Goal: Task Accomplishment & Management: Complete application form

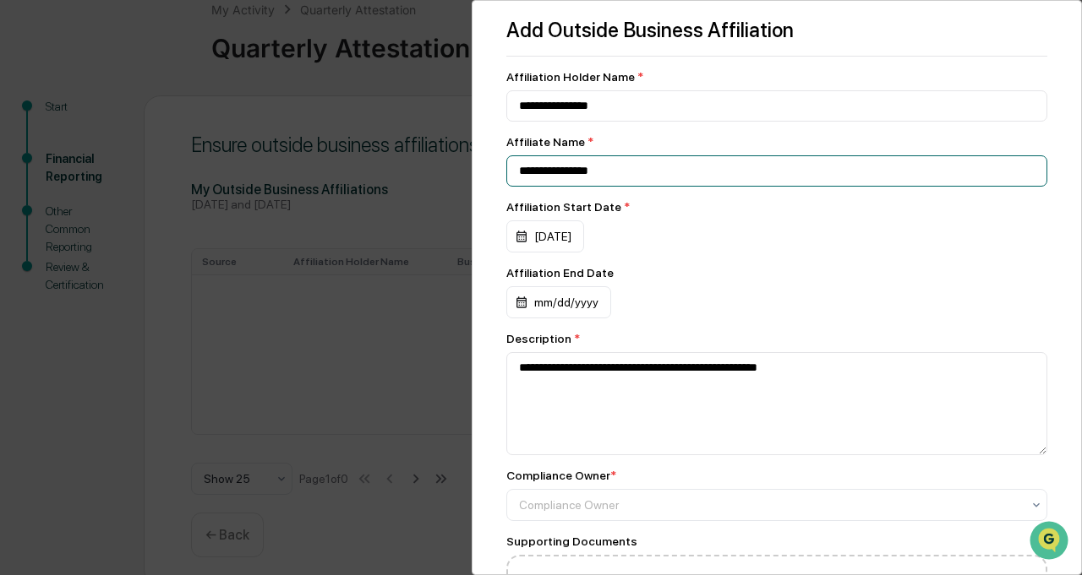
click at [563, 173] on input "**********" at bounding box center [776, 170] width 541 height 31
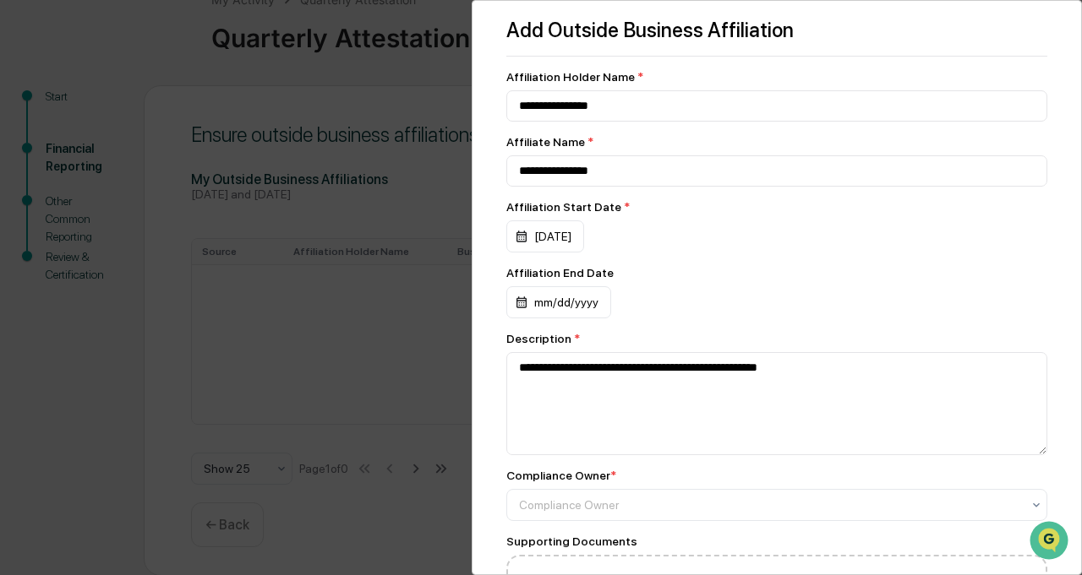
click at [383, 213] on div "**********" at bounding box center [541, 287] width 1082 height 575
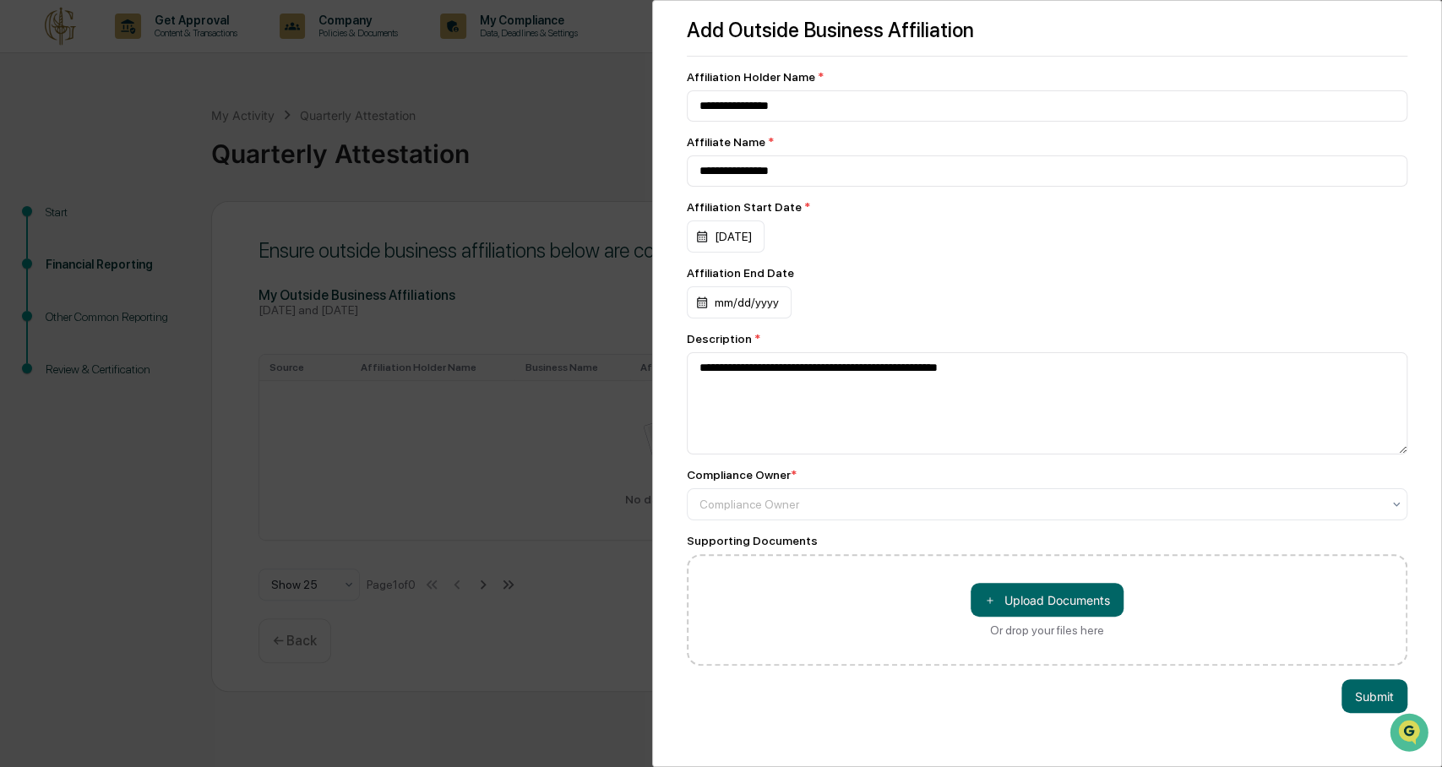
click at [520, 243] on div "**********" at bounding box center [721, 383] width 1442 height 767
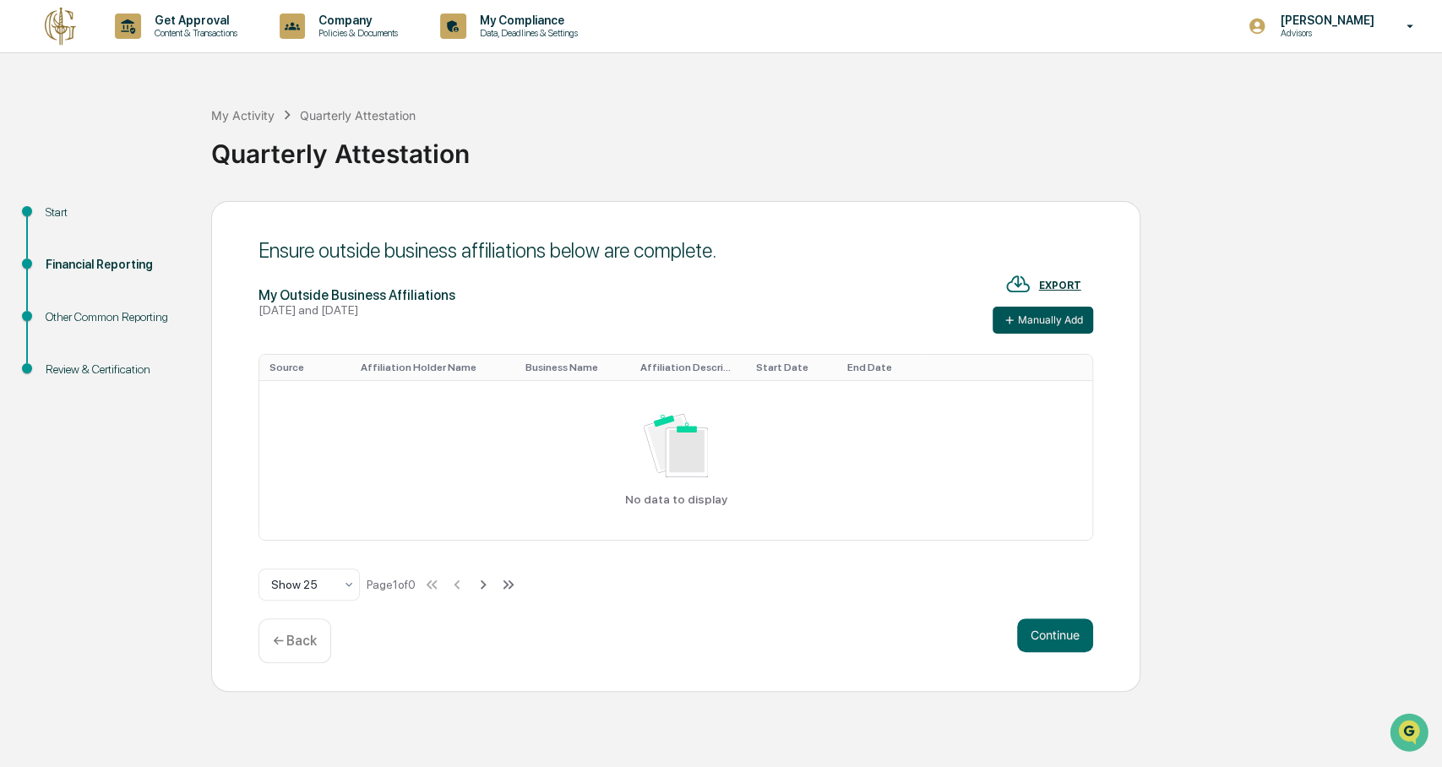
click at [1045, 313] on button "Manually Add" at bounding box center [1043, 320] width 101 height 27
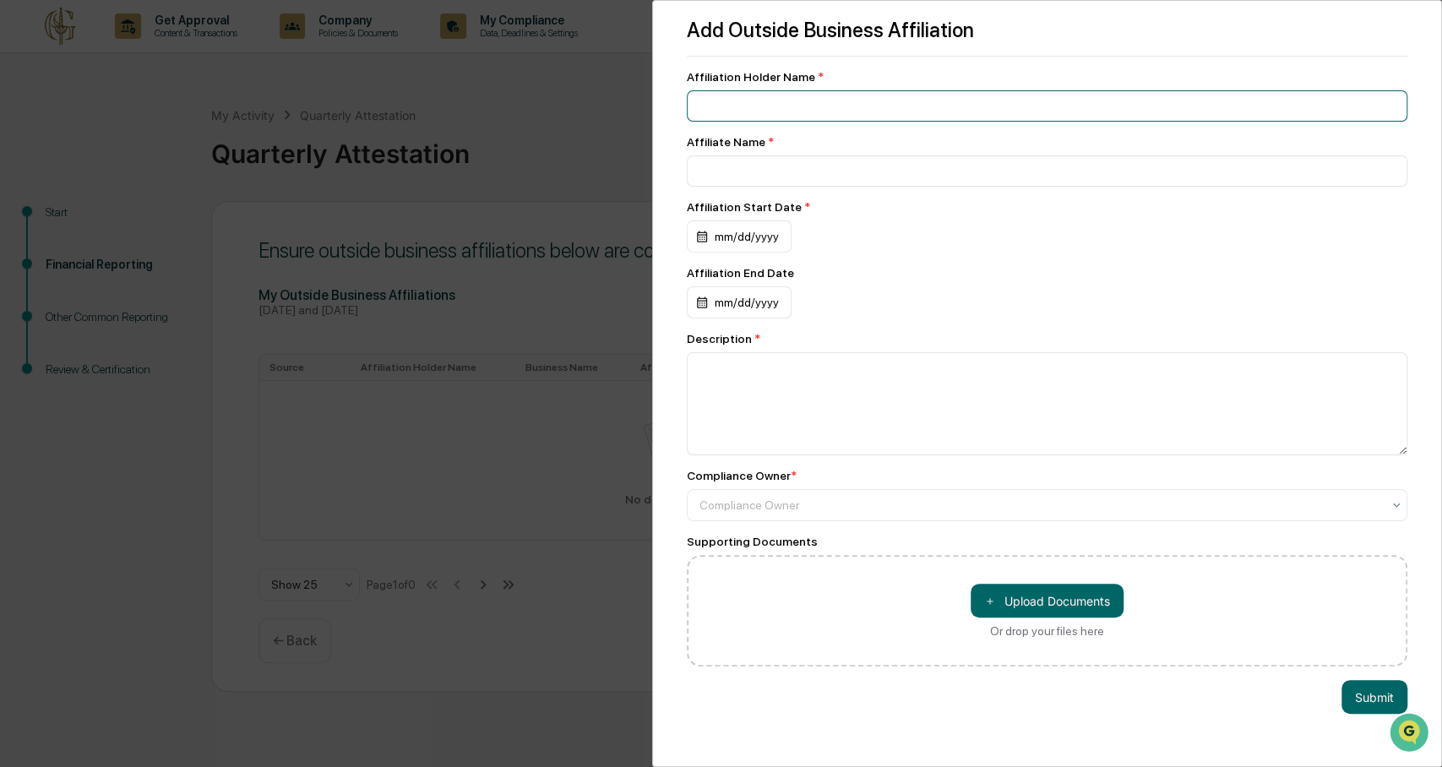
click at [901, 104] on input at bounding box center [1048, 105] width 722 height 31
type input "**********"
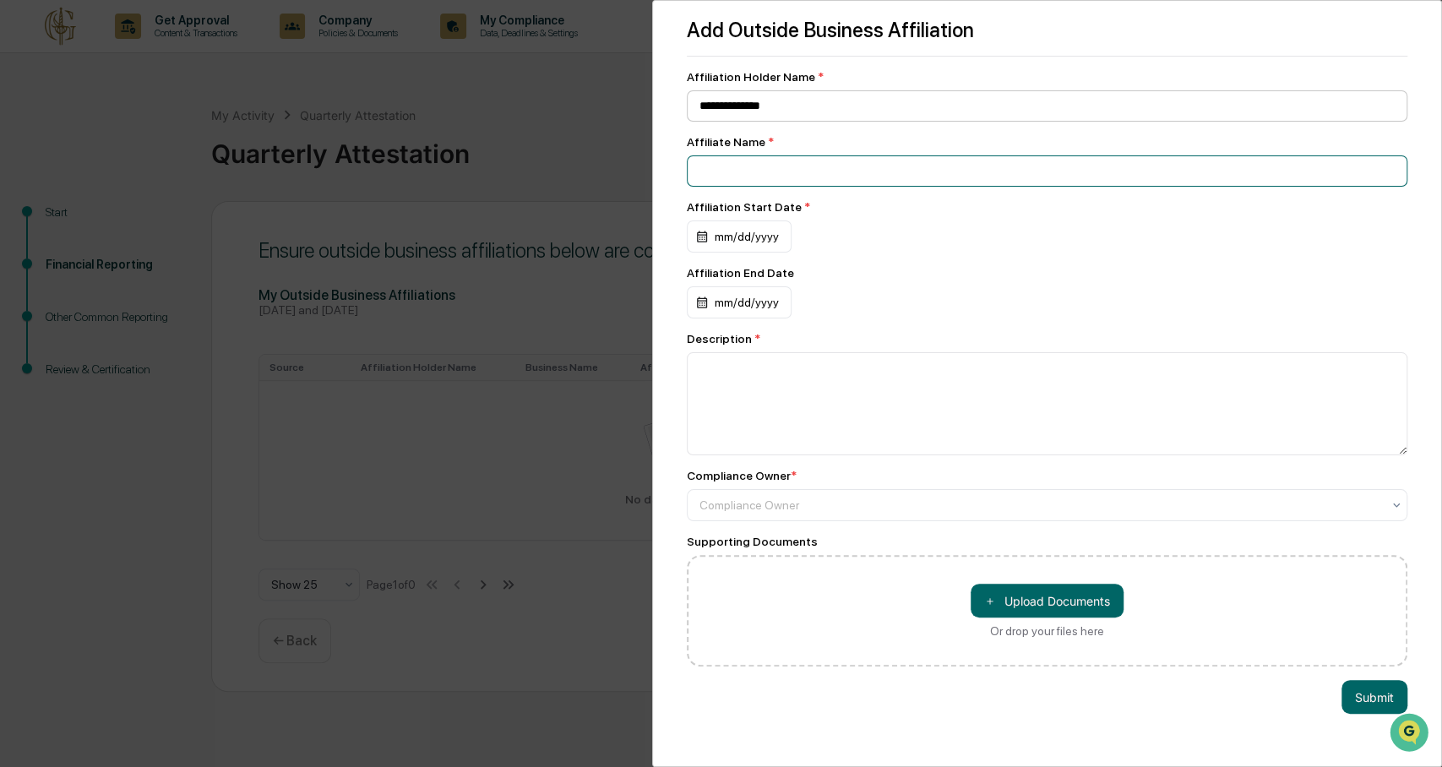
paste input "**********"
type input "**********"
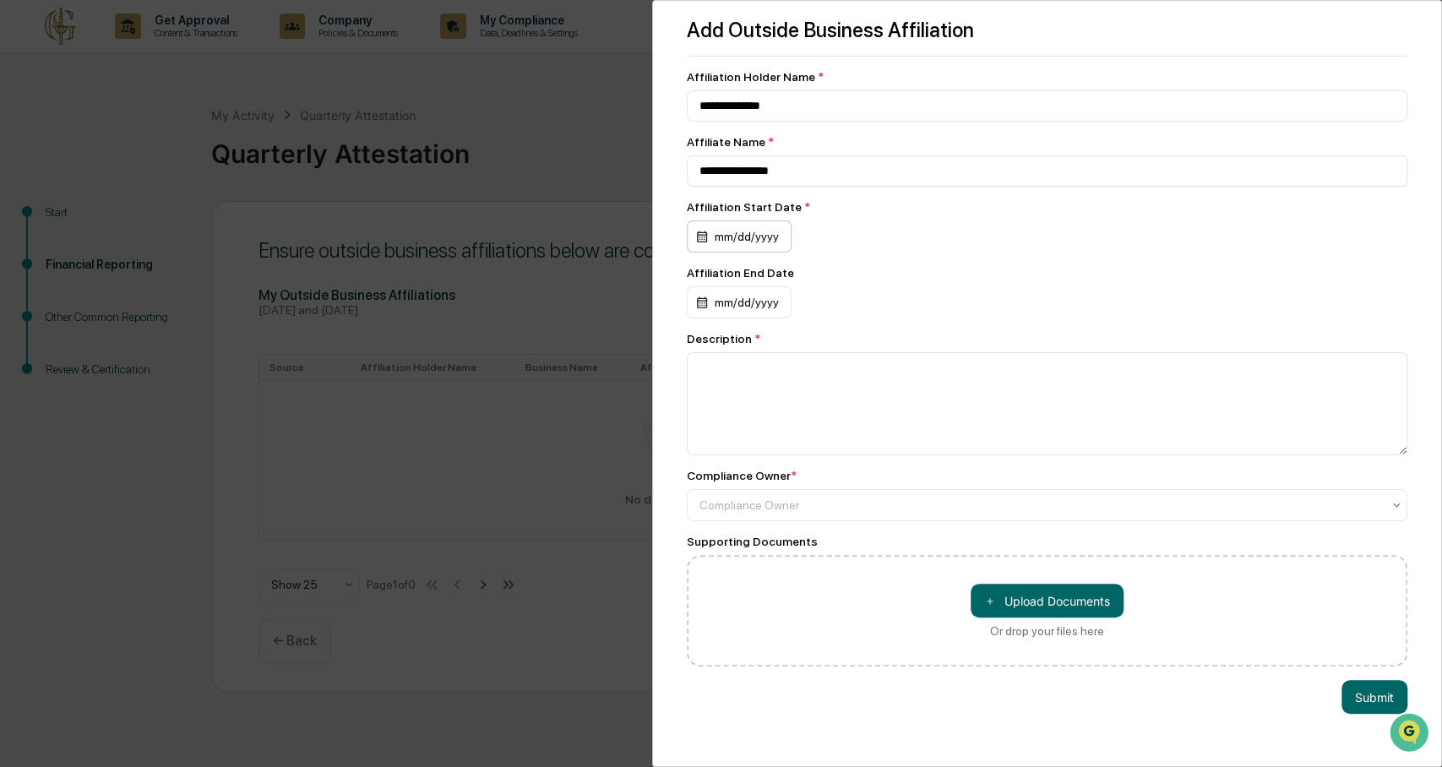
click at [744, 236] on div "mm/dd/yyyy" at bounding box center [739, 237] width 105 height 32
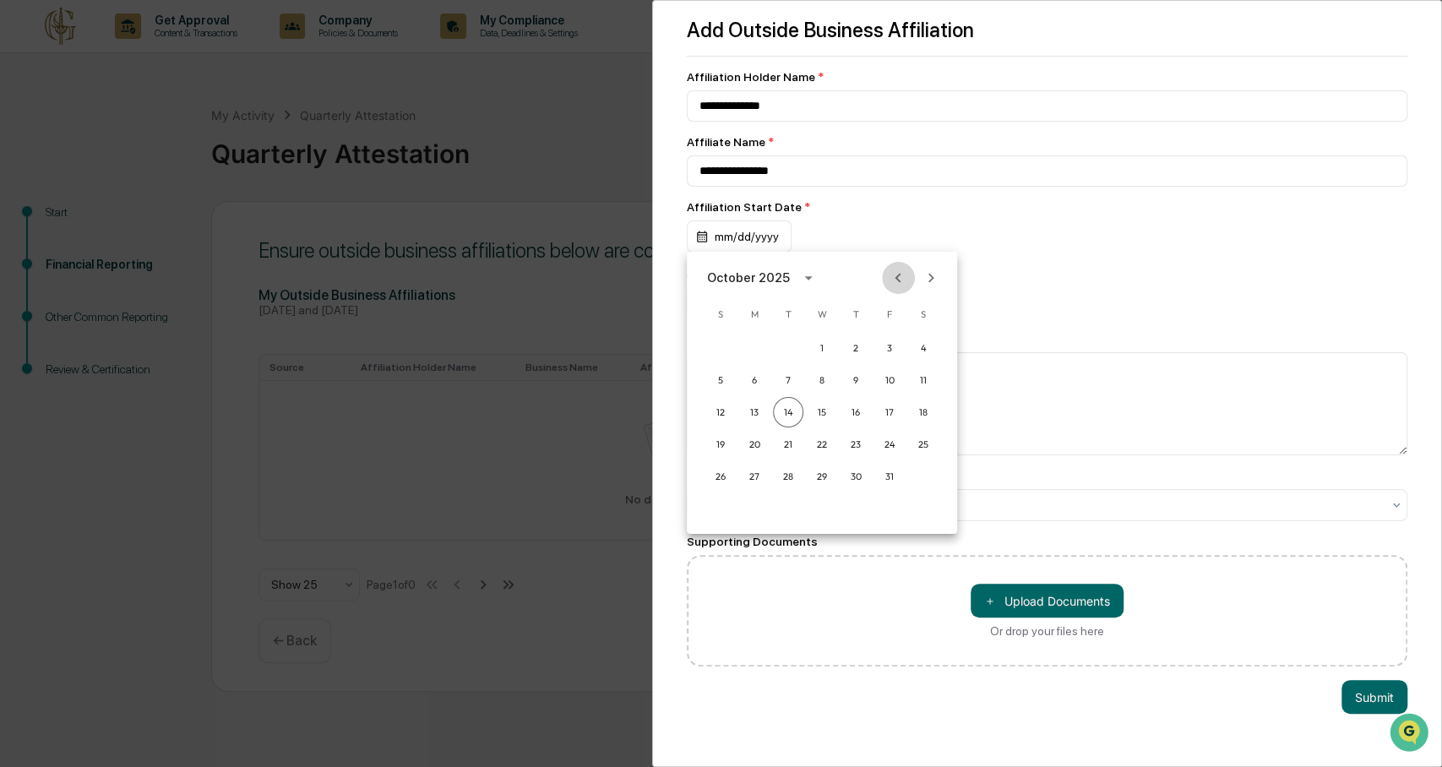
click at [905, 279] on icon "Previous month" at bounding box center [898, 278] width 19 height 19
click at [759, 345] on button "1" at bounding box center [754, 348] width 30 height 30
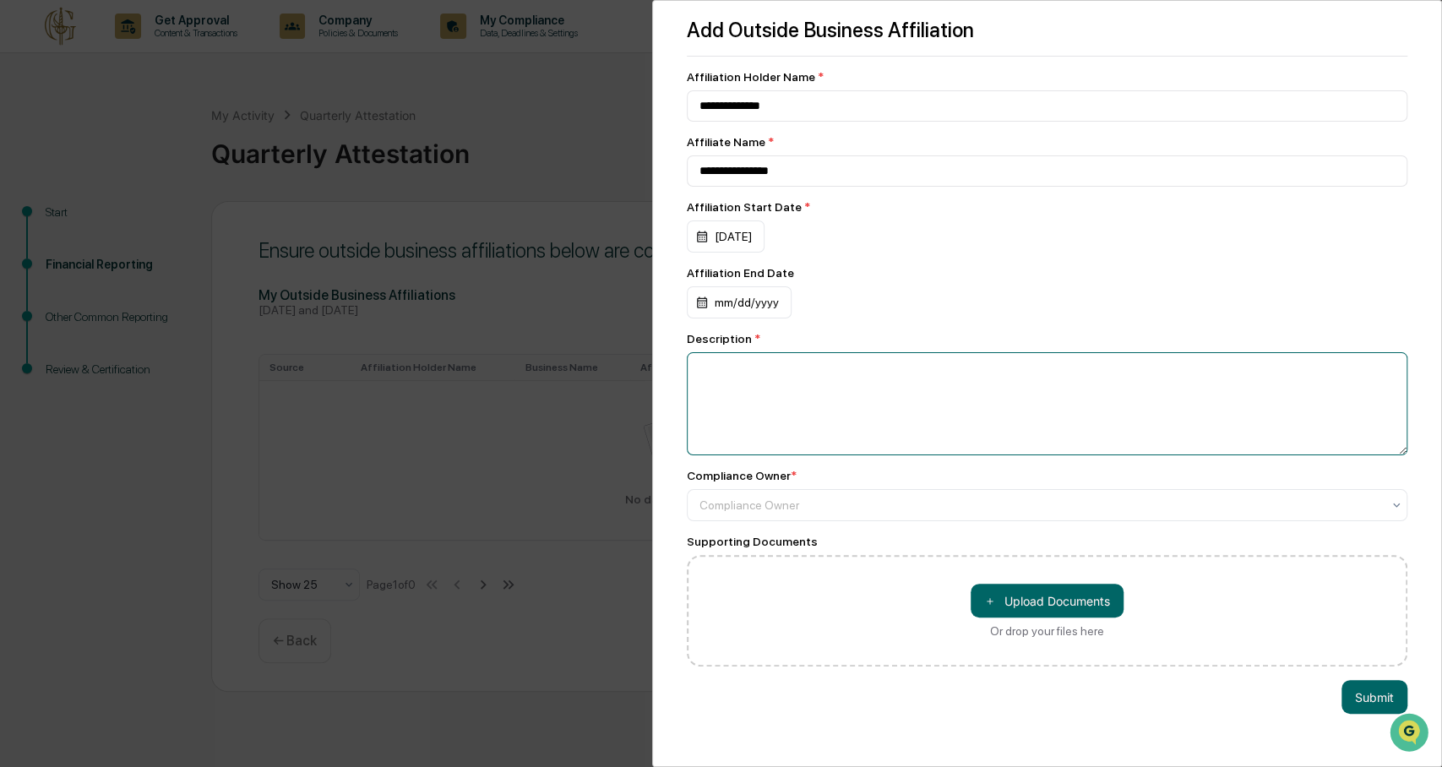
click at [862, 415] on textarea at bounding box center [1048, 403] width 722 height 103
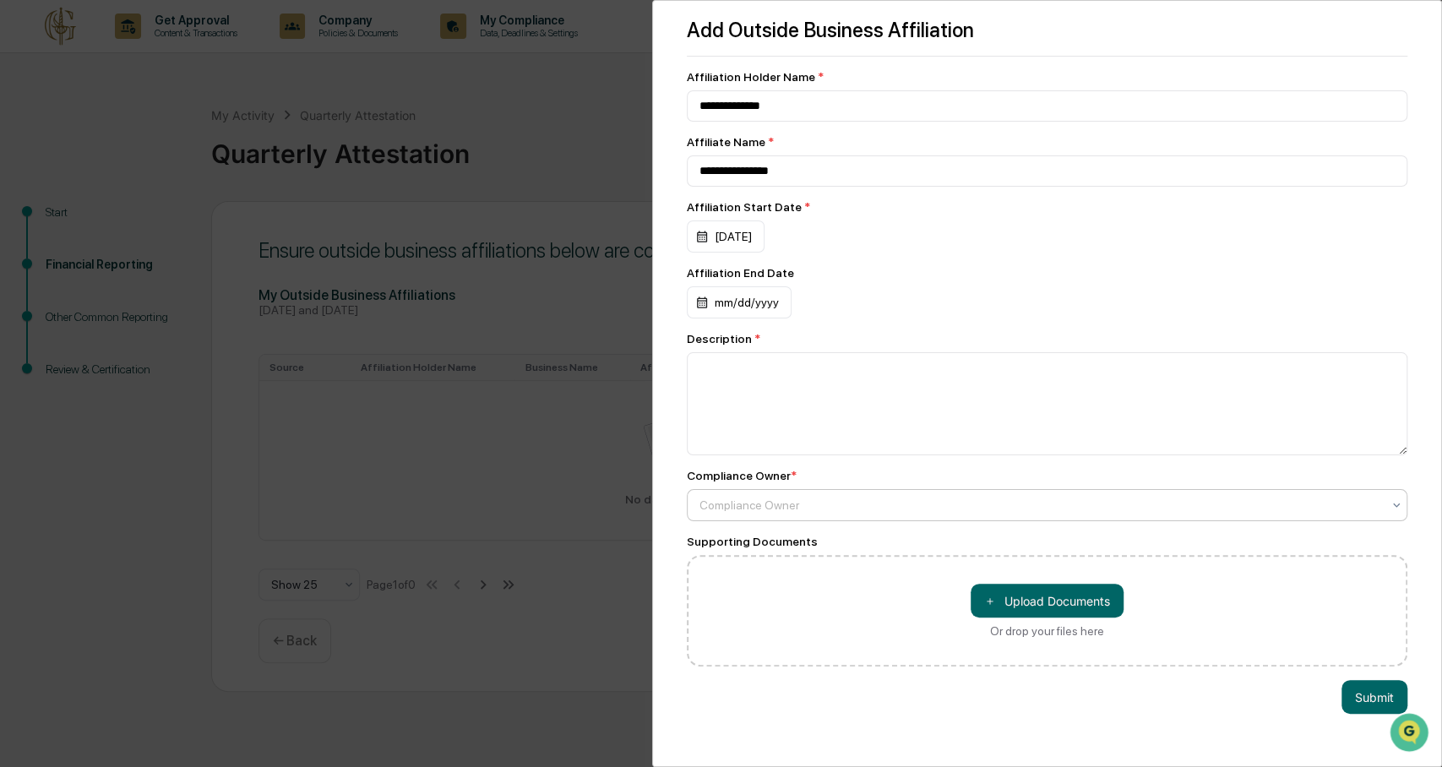
click at [832, 508] on div at bounding box center [1041, 505] width 683 height 17
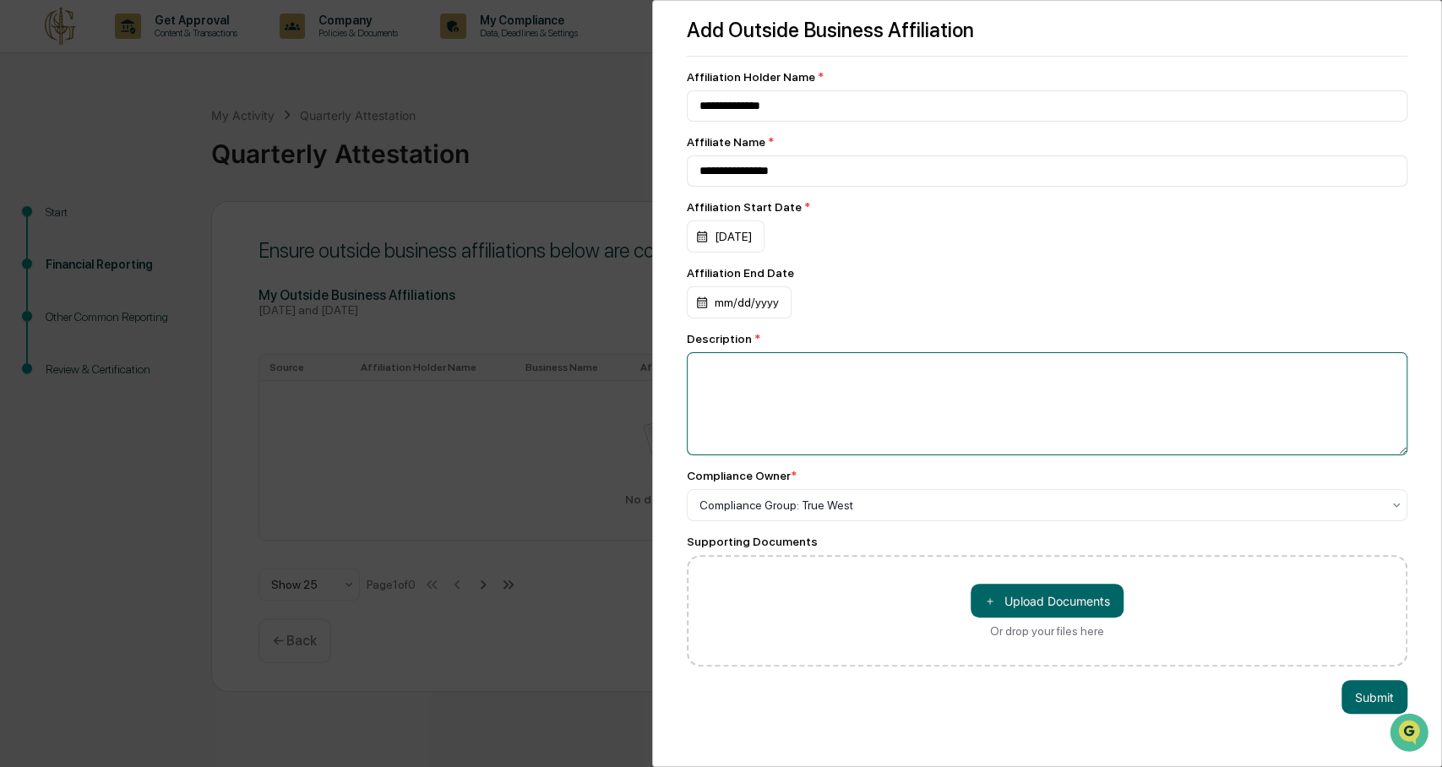
click at [1006, 410] on textarea at bounding box center [1048, 403] width 722 height 103
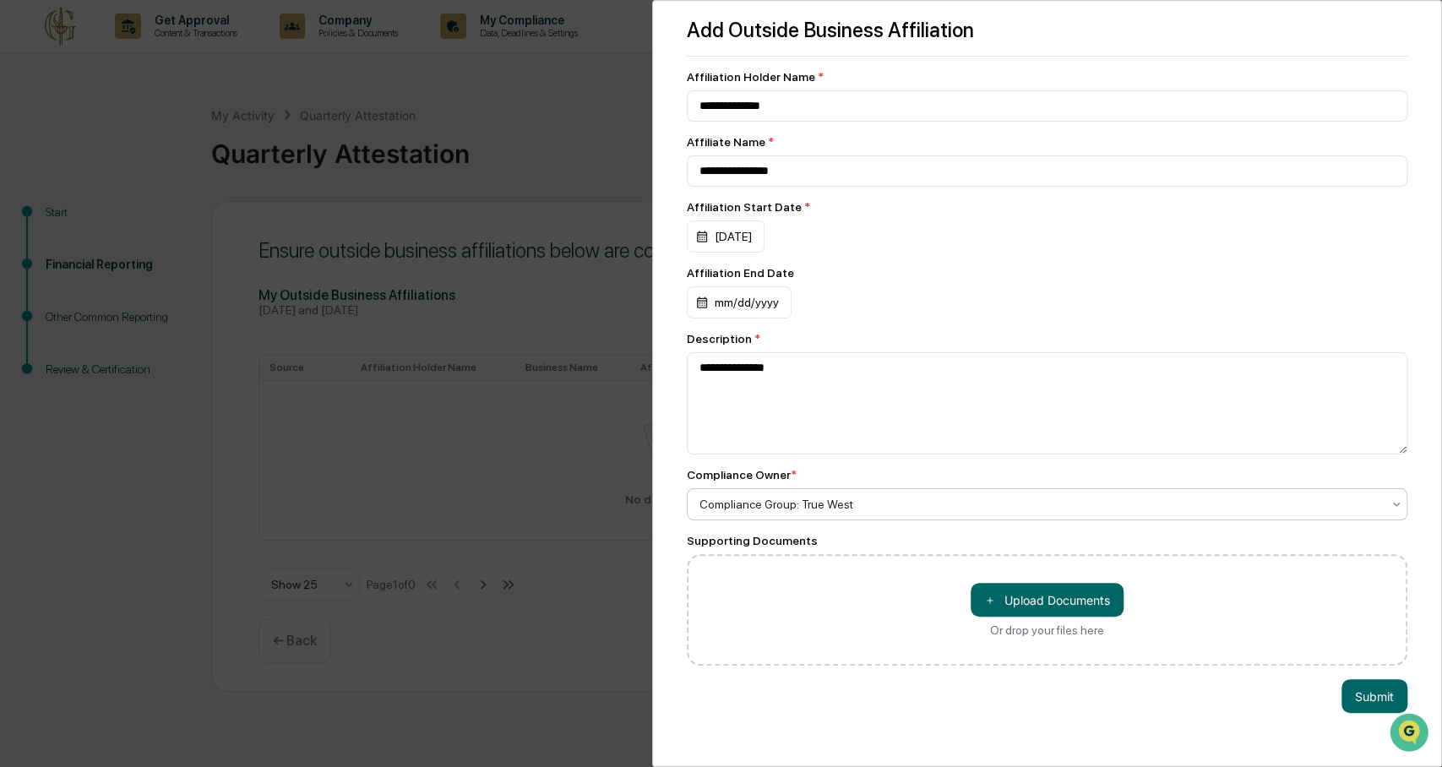
click at [916, 504] on div at bounding box center [1041, 504] width 683 height 17
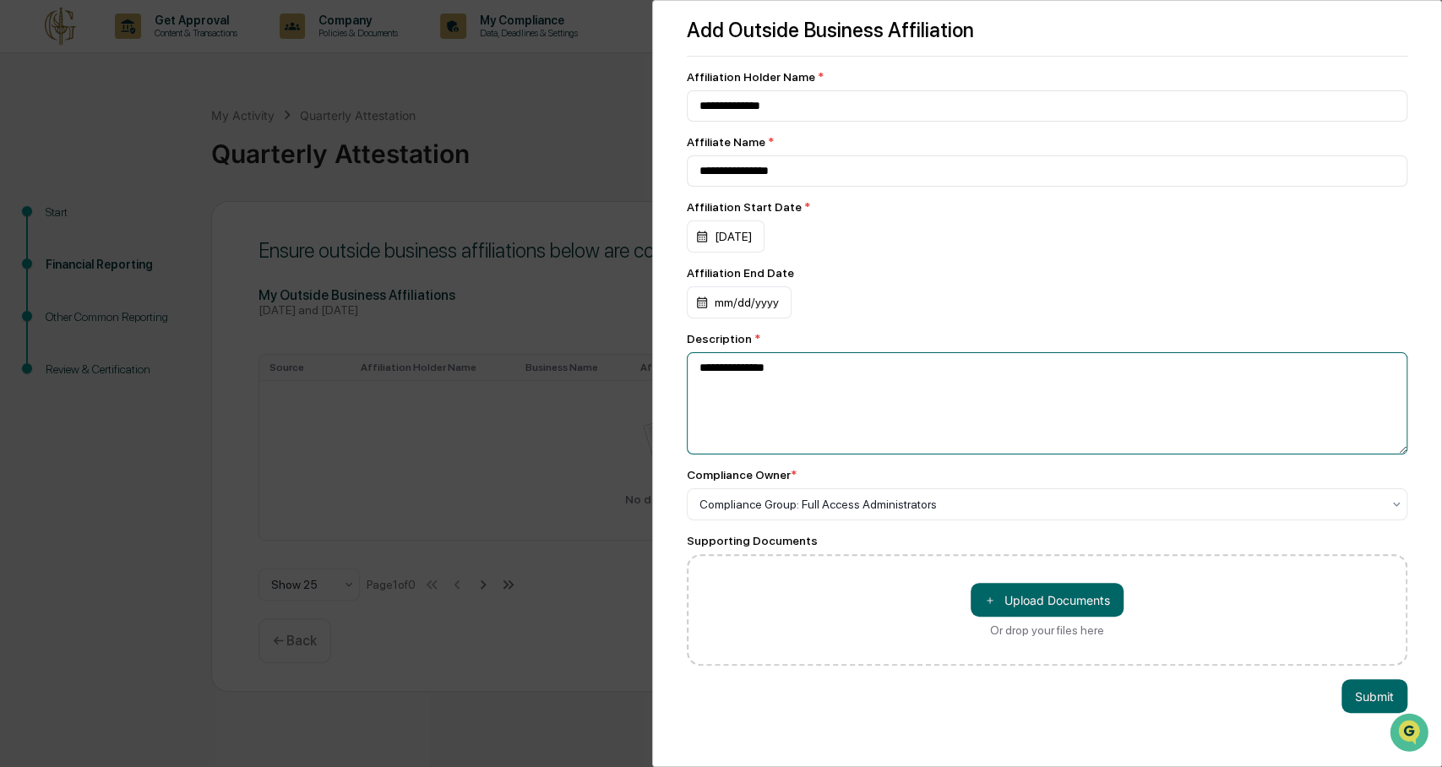
click at [950, 379] on textarea "**********" at bounding box center [1047, 403] width 721 height 102
type textarea "**********"
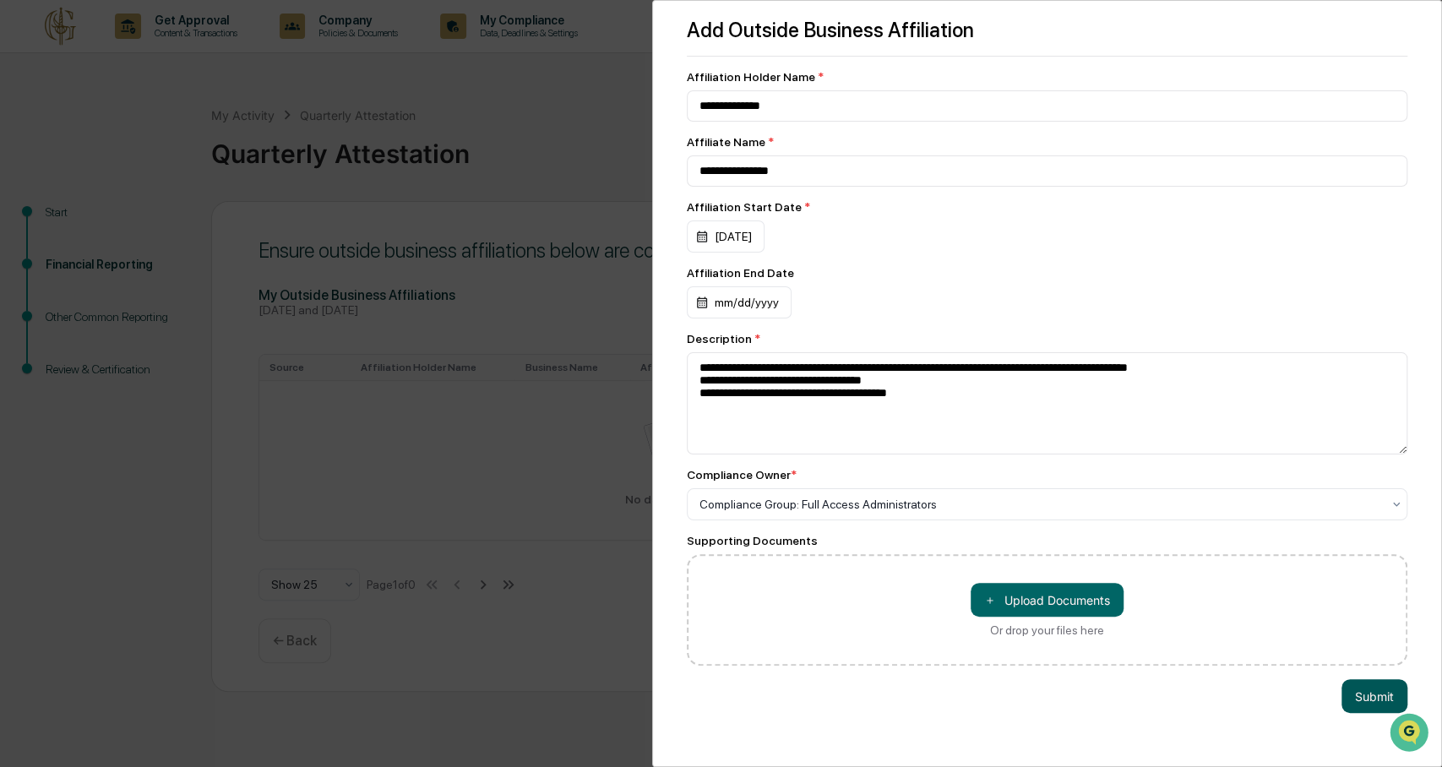
click at [1081, 575] on button "Submit" at bounding box center [1375, 696] width 66 height 34
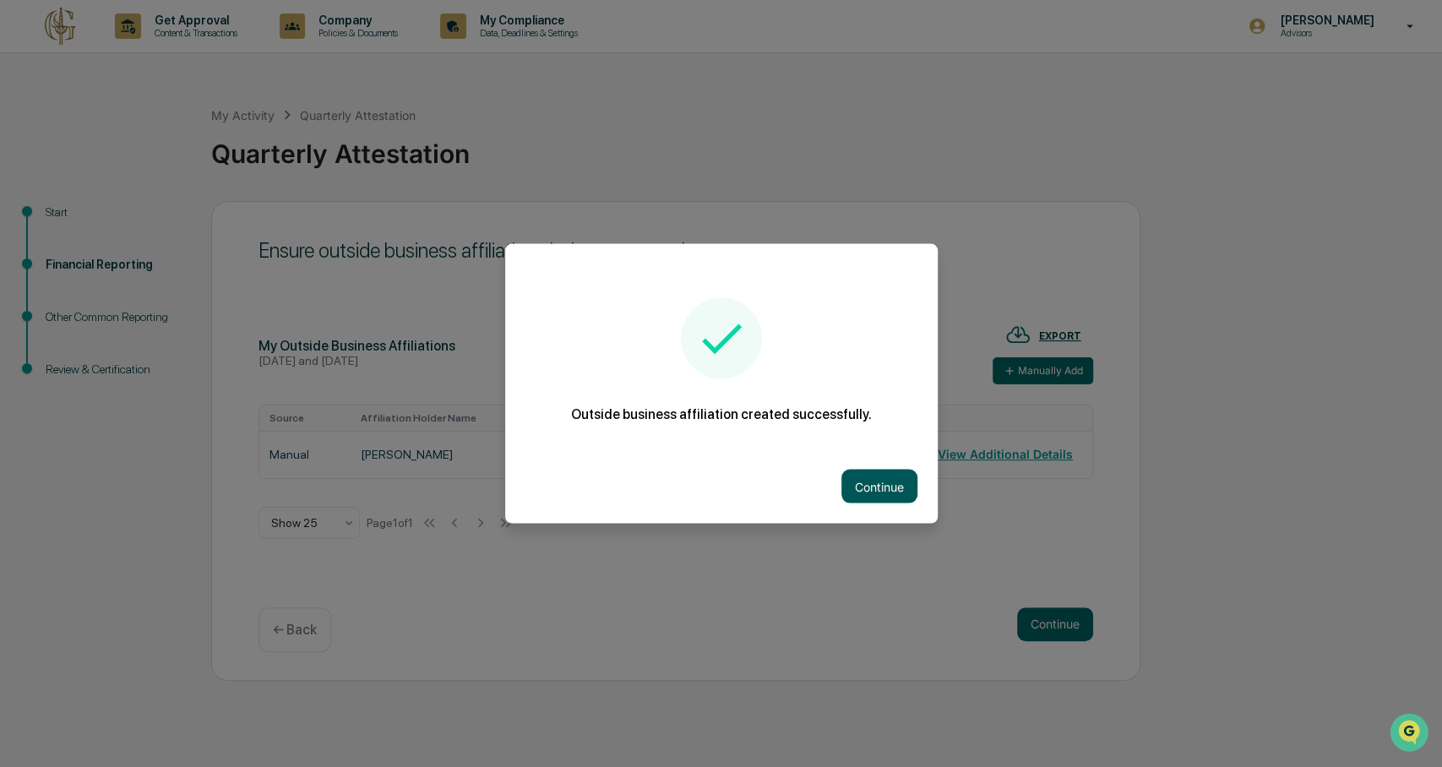
click at [894, 489] on button "Continue" at bounding box center [880, 487] width 76 height 34
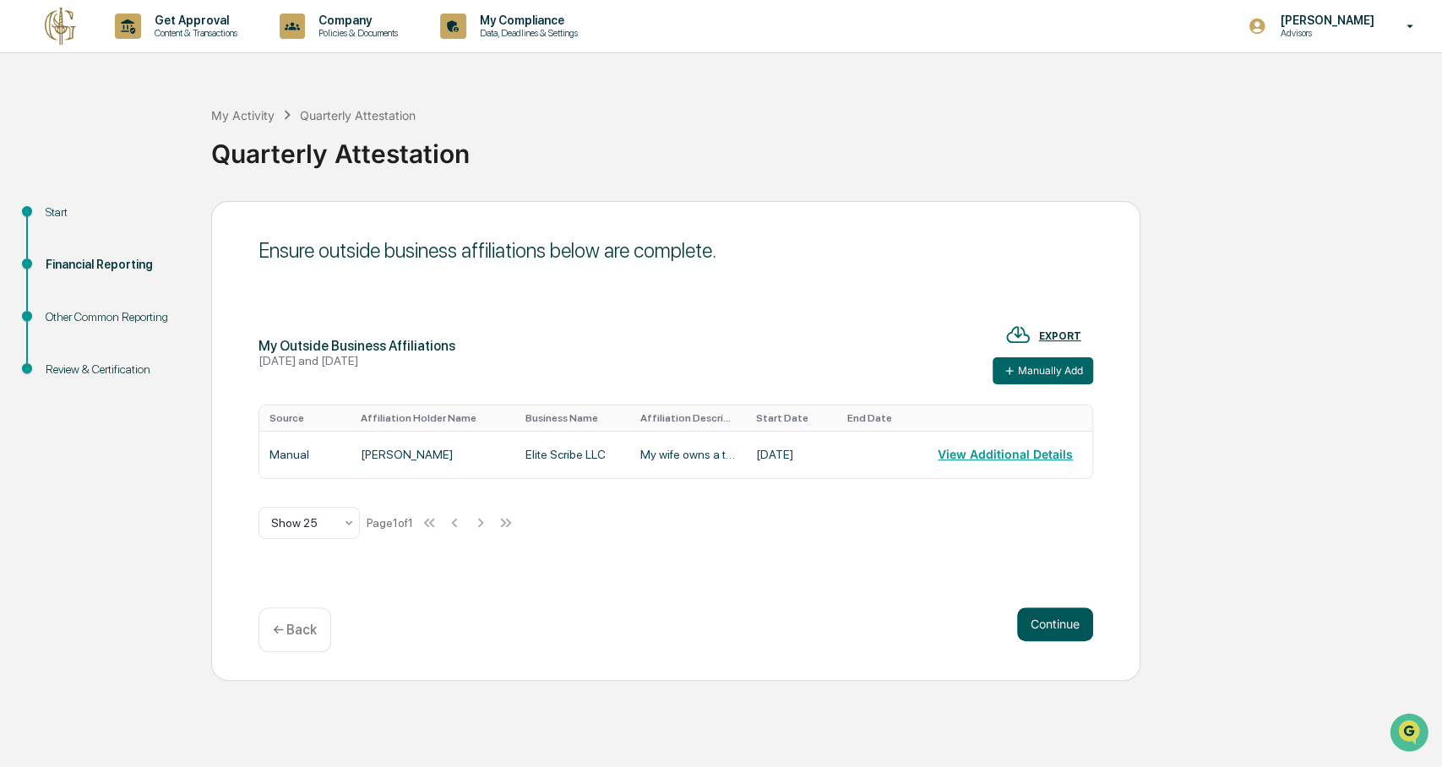
click at [1059, 575] on button "Continue" at bounding box center [1055, 625] width 76 height 34
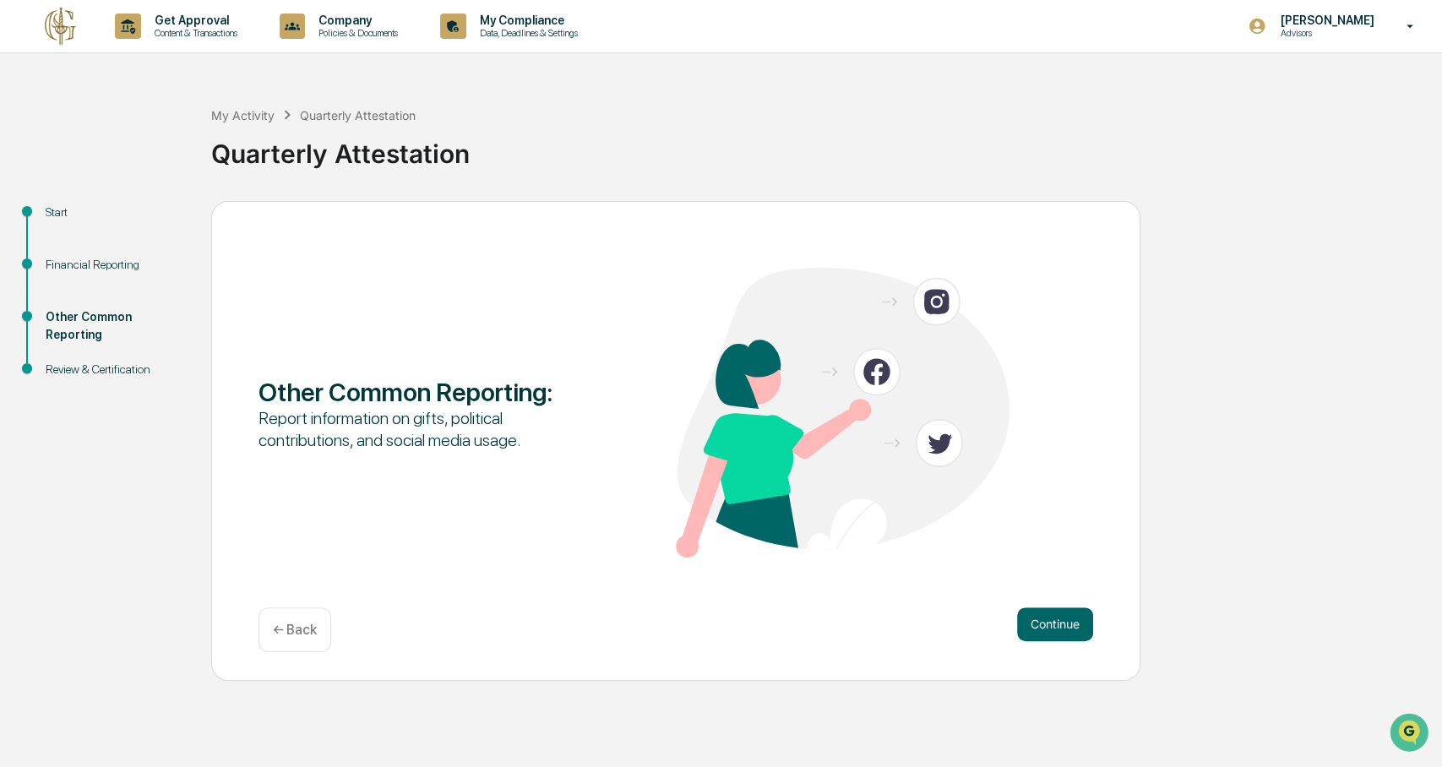
click at [1059, 575] on button "Continue" at bounding box center [1055, 625] width 76 height 34
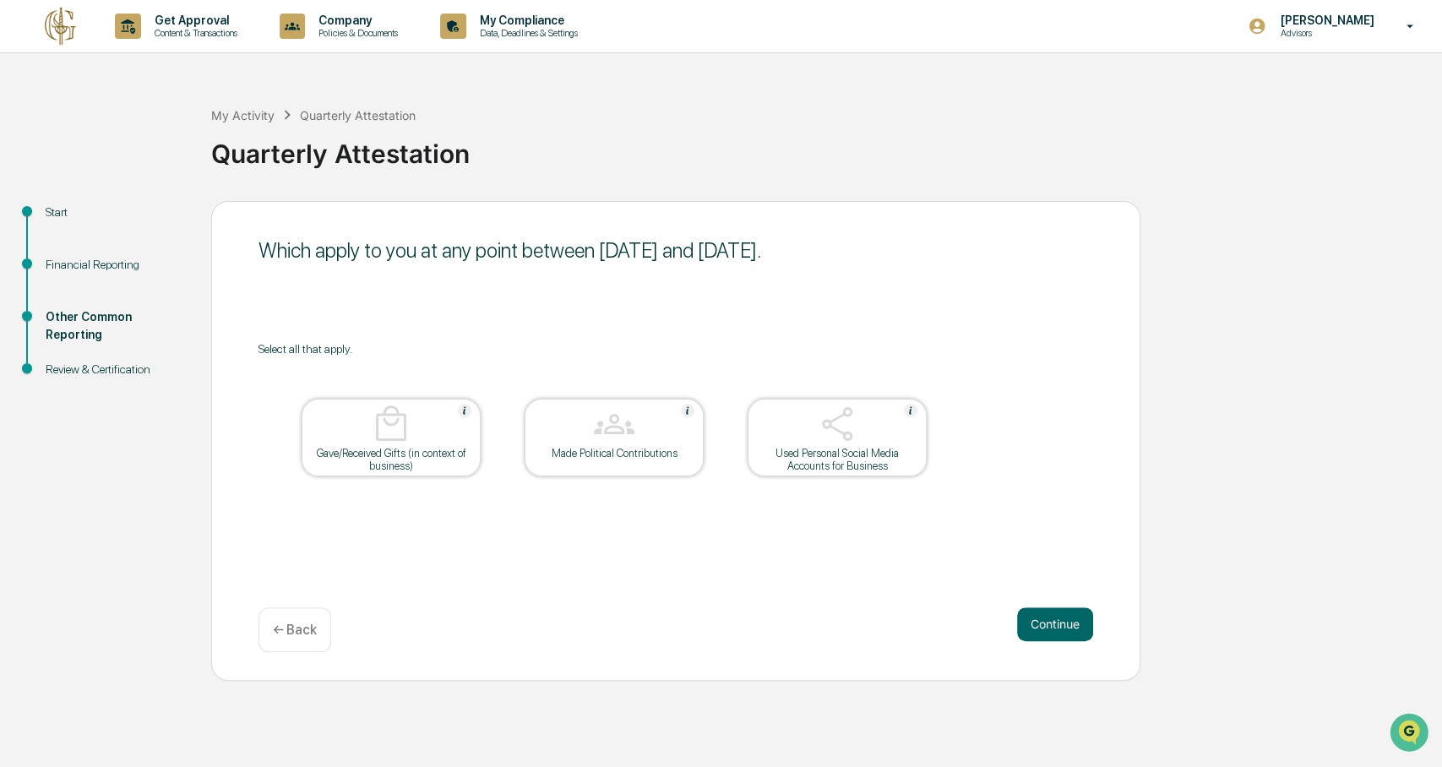
click at [375, 466] on div "Gave/Received Gifts (in context of business)" at bounding box center [391, 459] width 152 height 25
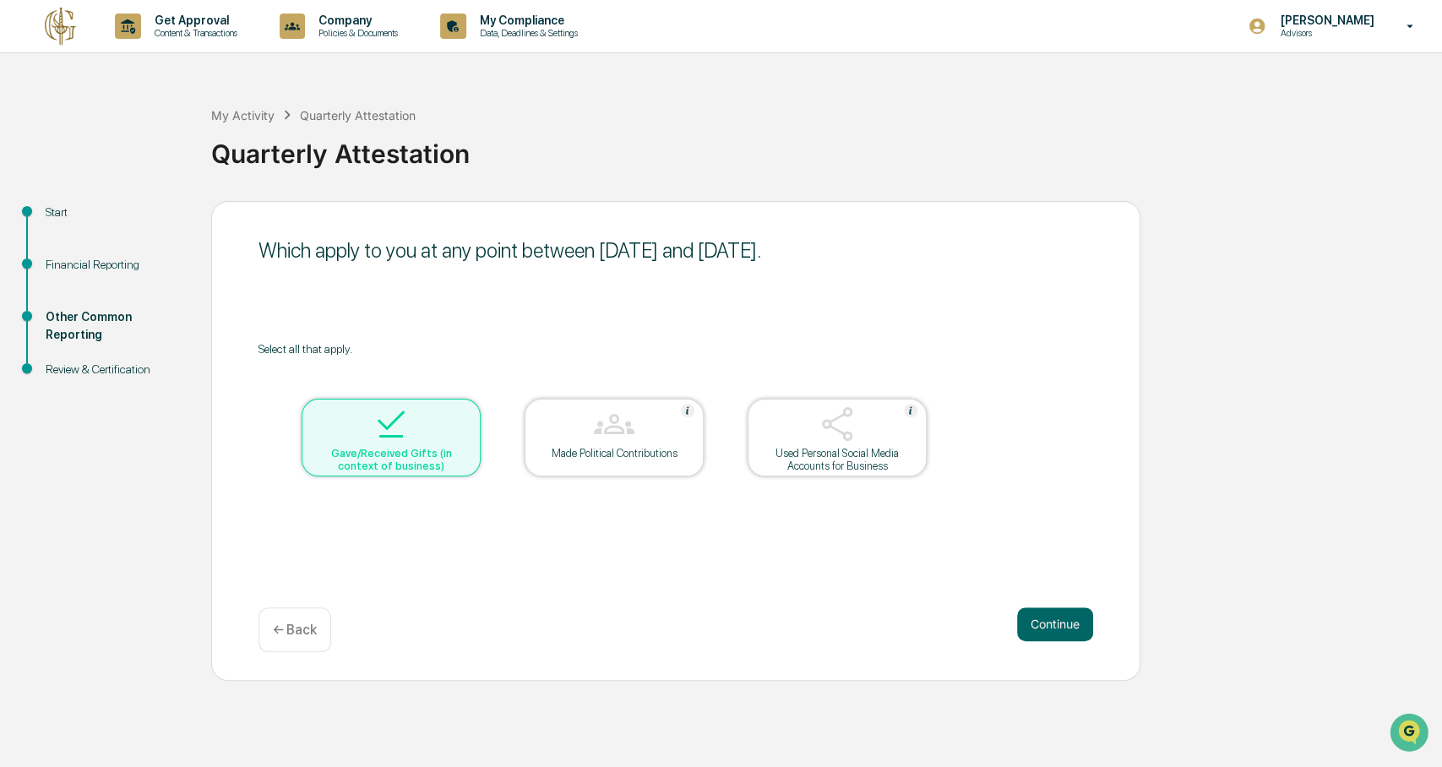
click at [470, 448] on div "Gave/Received Gifts (in context of business)" at bounding box center [391, 438] width 179 height 78
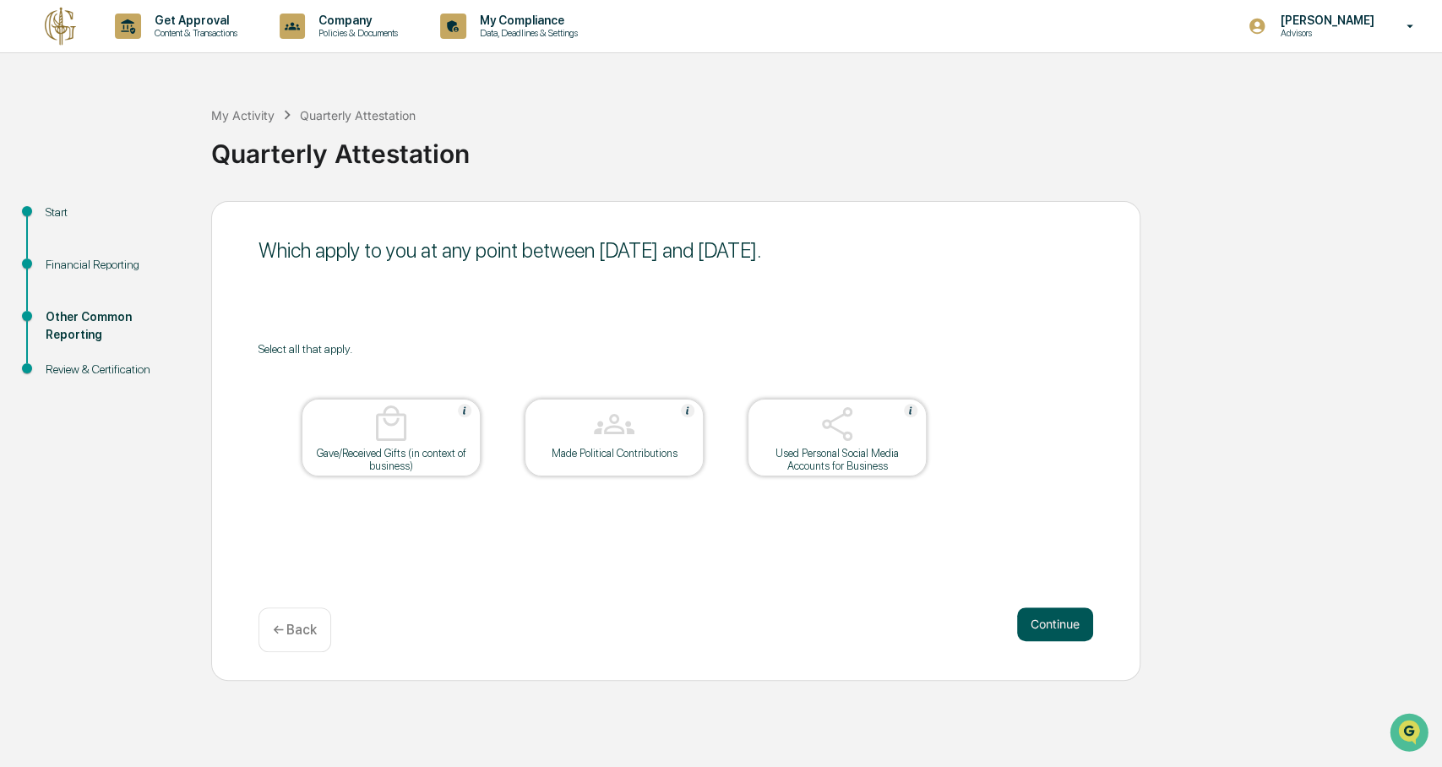
click at [1043, 575] on button "Continue" at bounding box center [1055, 625] width 76 height 34
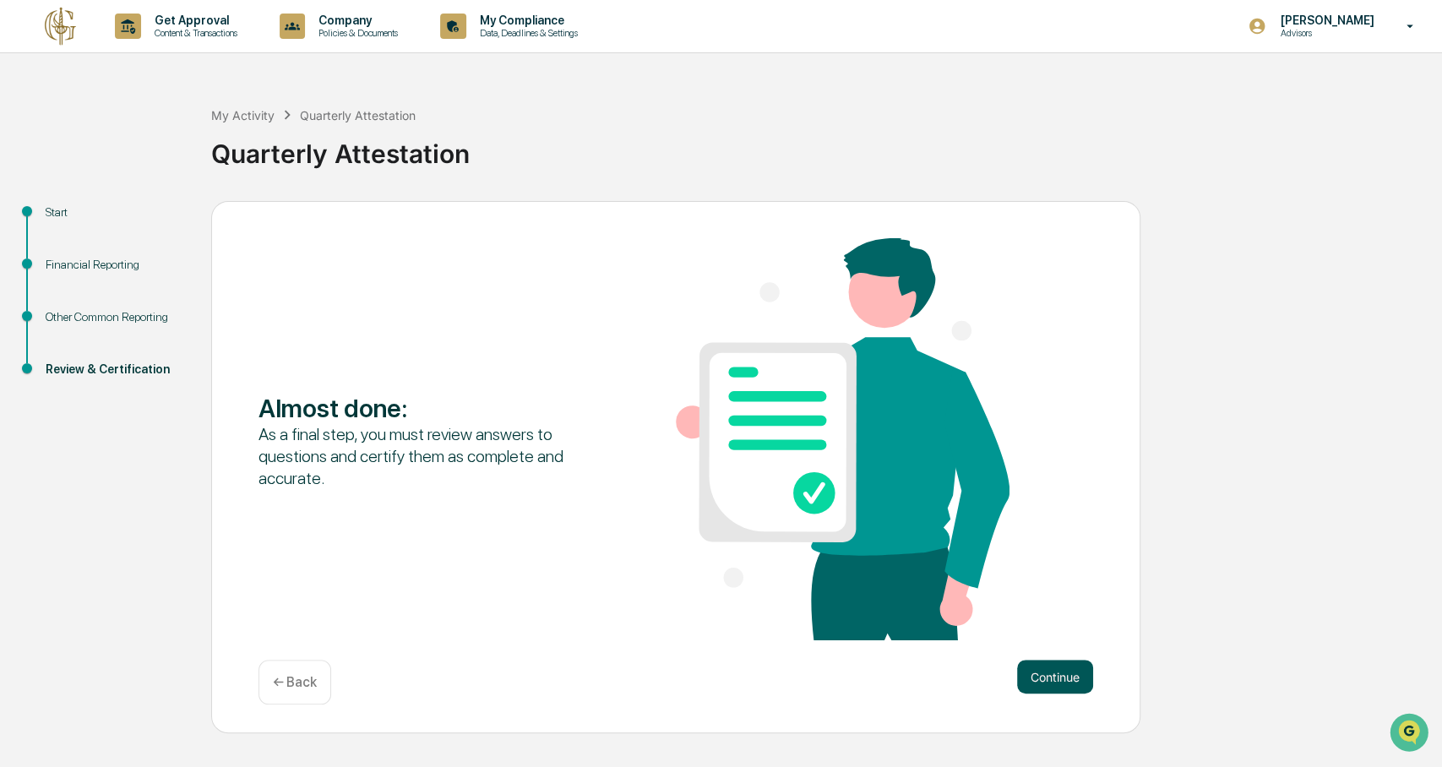
click at [1039, 575] on button "Continue" at bounding box center [1055, 677] width 76 height 34
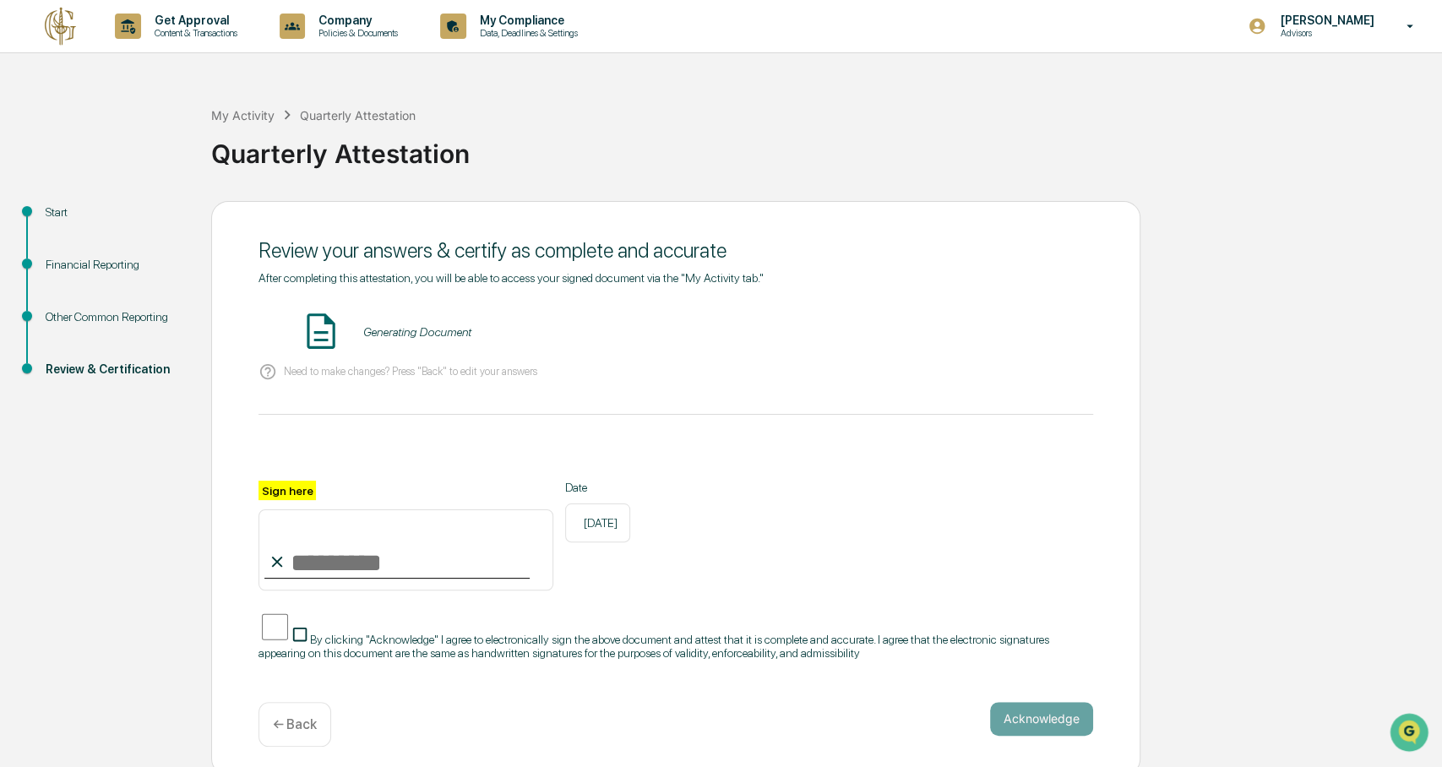
click at [415, 555] on input "Sign here" at bounding box center [406, 550] width 295 height 81
type input "**********"
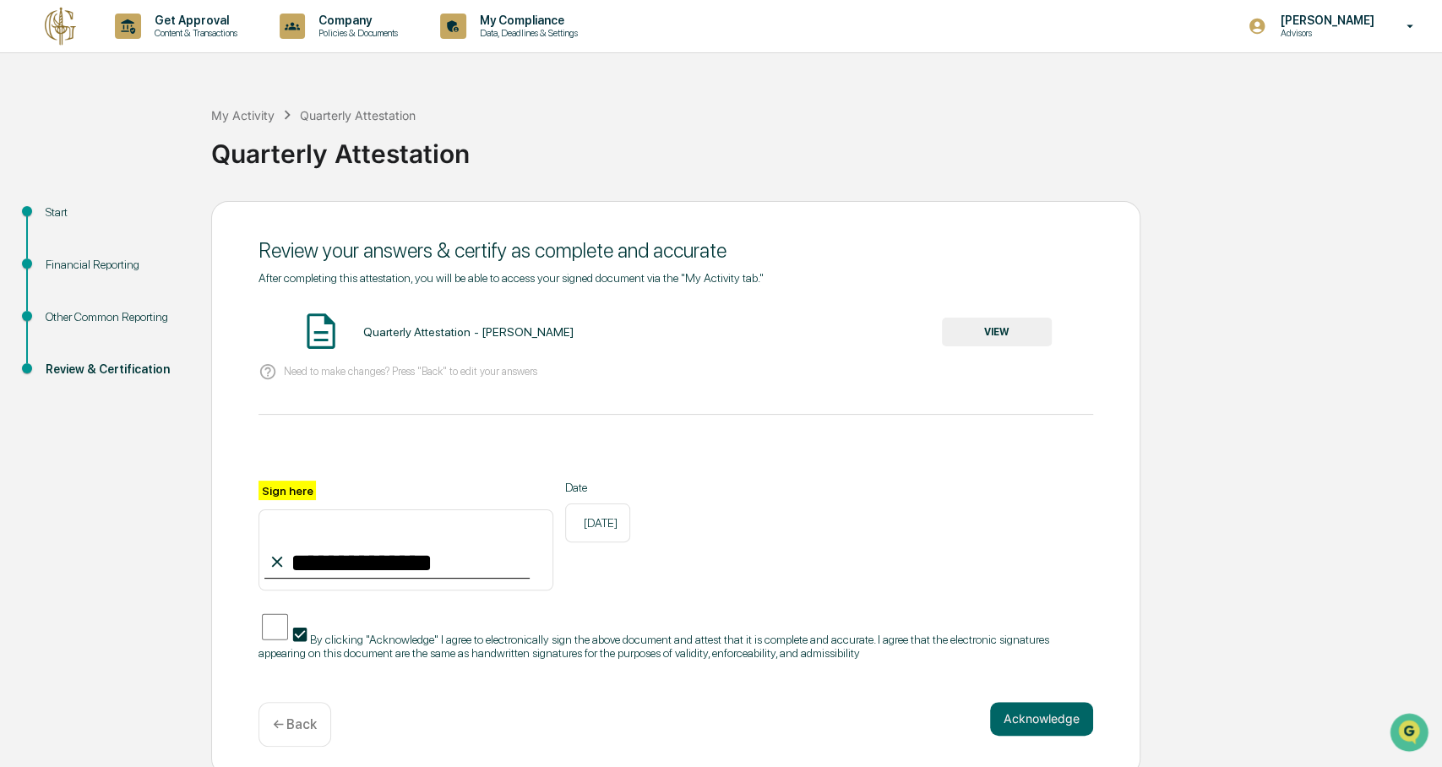
click at [101, 264] on div "Financial Reporting" at bounding box center [115, 265] width 139 height 18
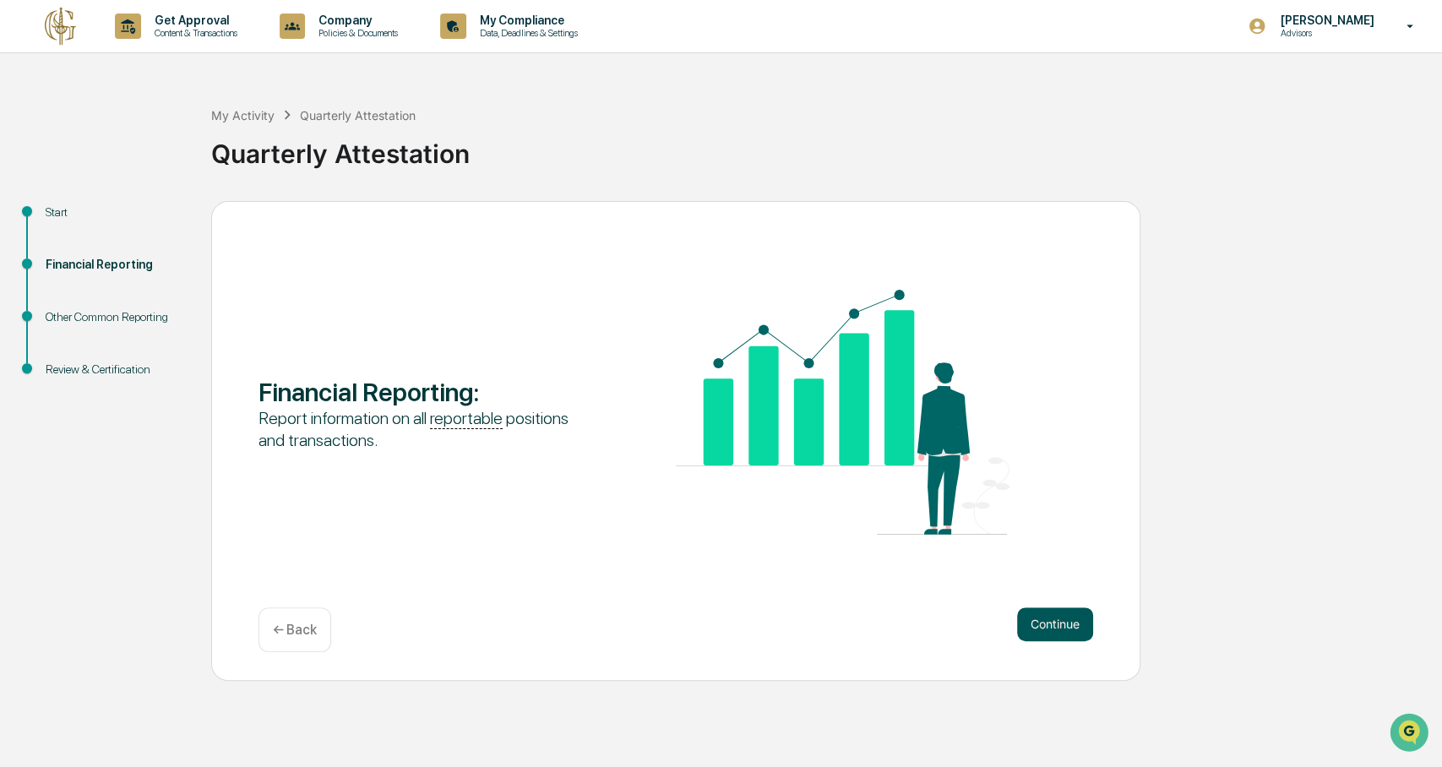
click at [1022, 575] on button "Continue" at bounding box center [1055, 625] width 76 height 34
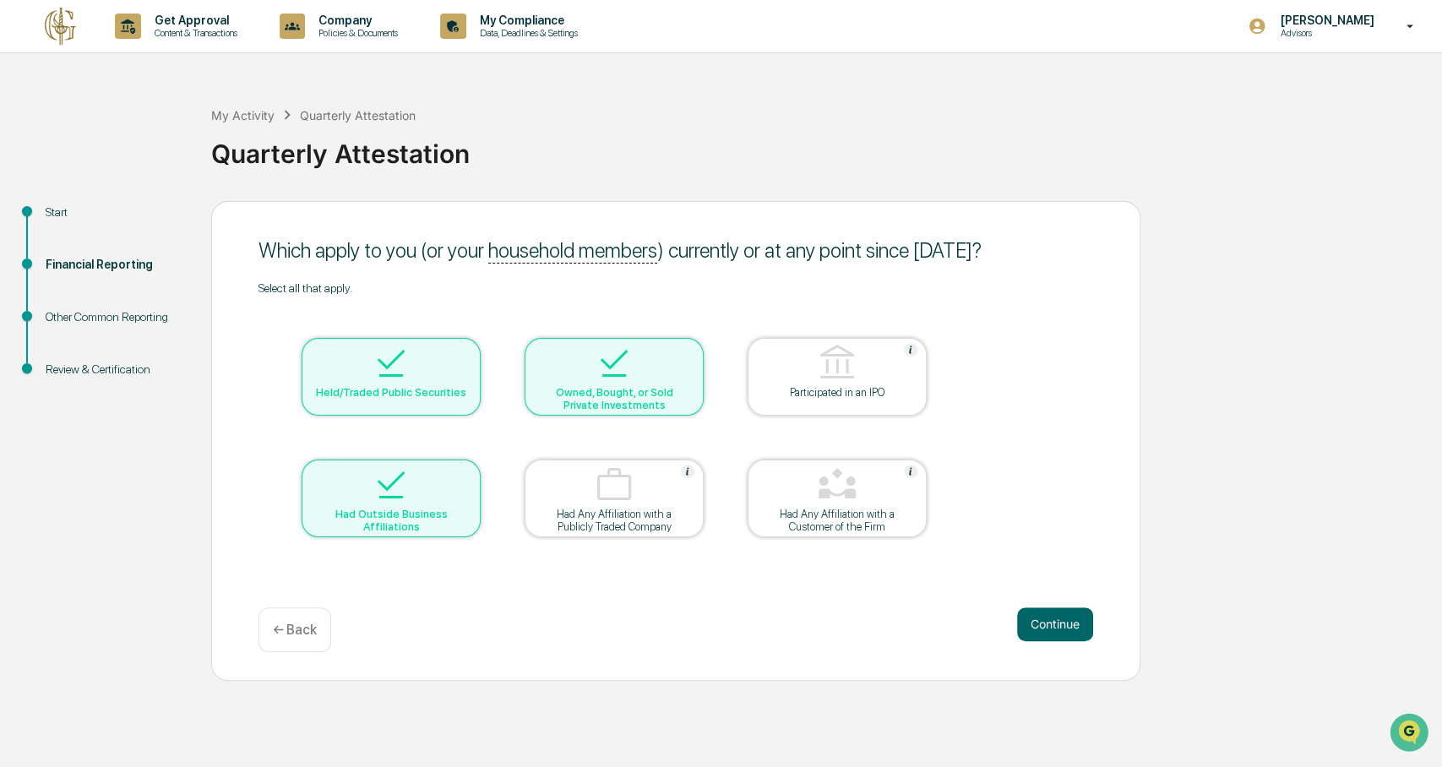
click at [1022, 575] on button "Continue" at bounding box center [1055, 625] width 76 height 34
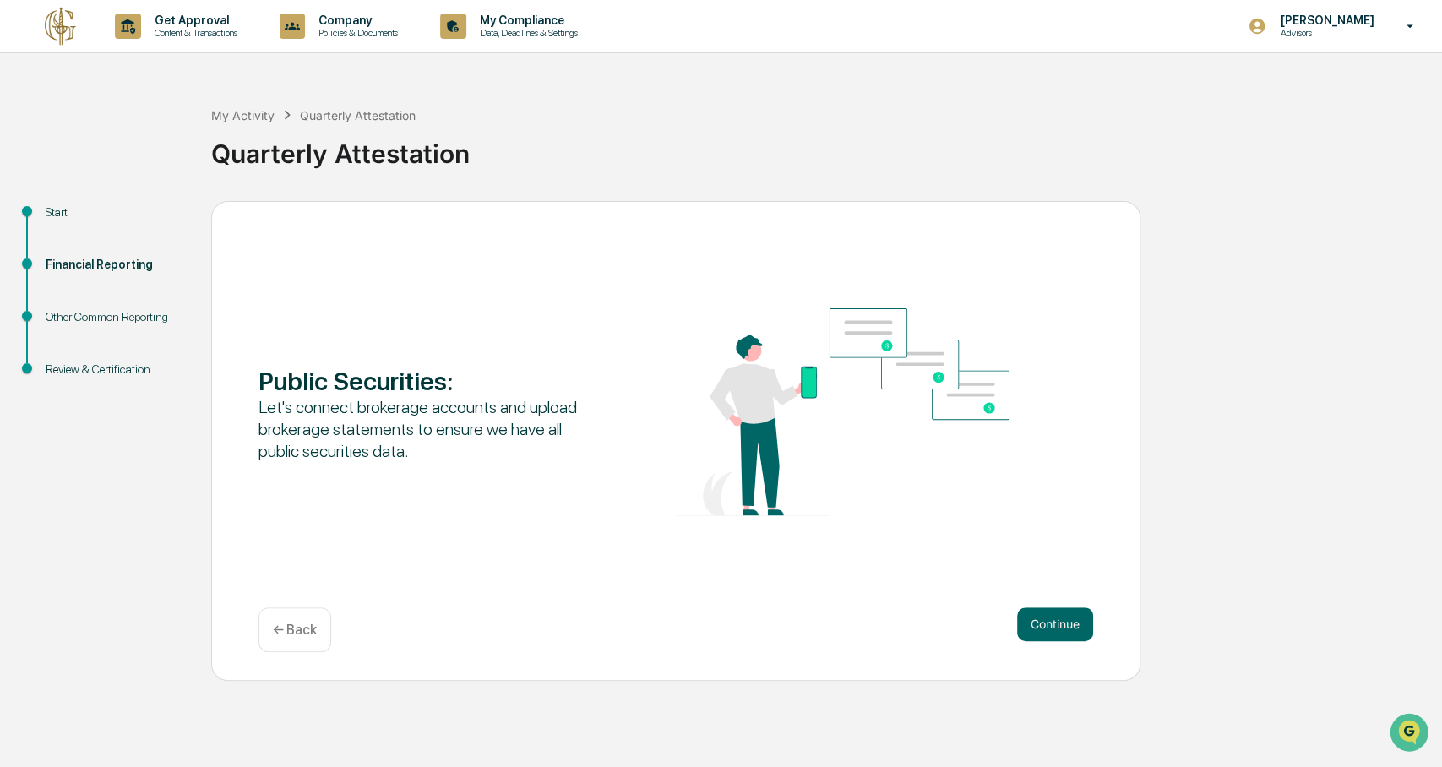
click at [1022, 575] on button "Continue" at bounding box center [1055, 625] width 76 height 34
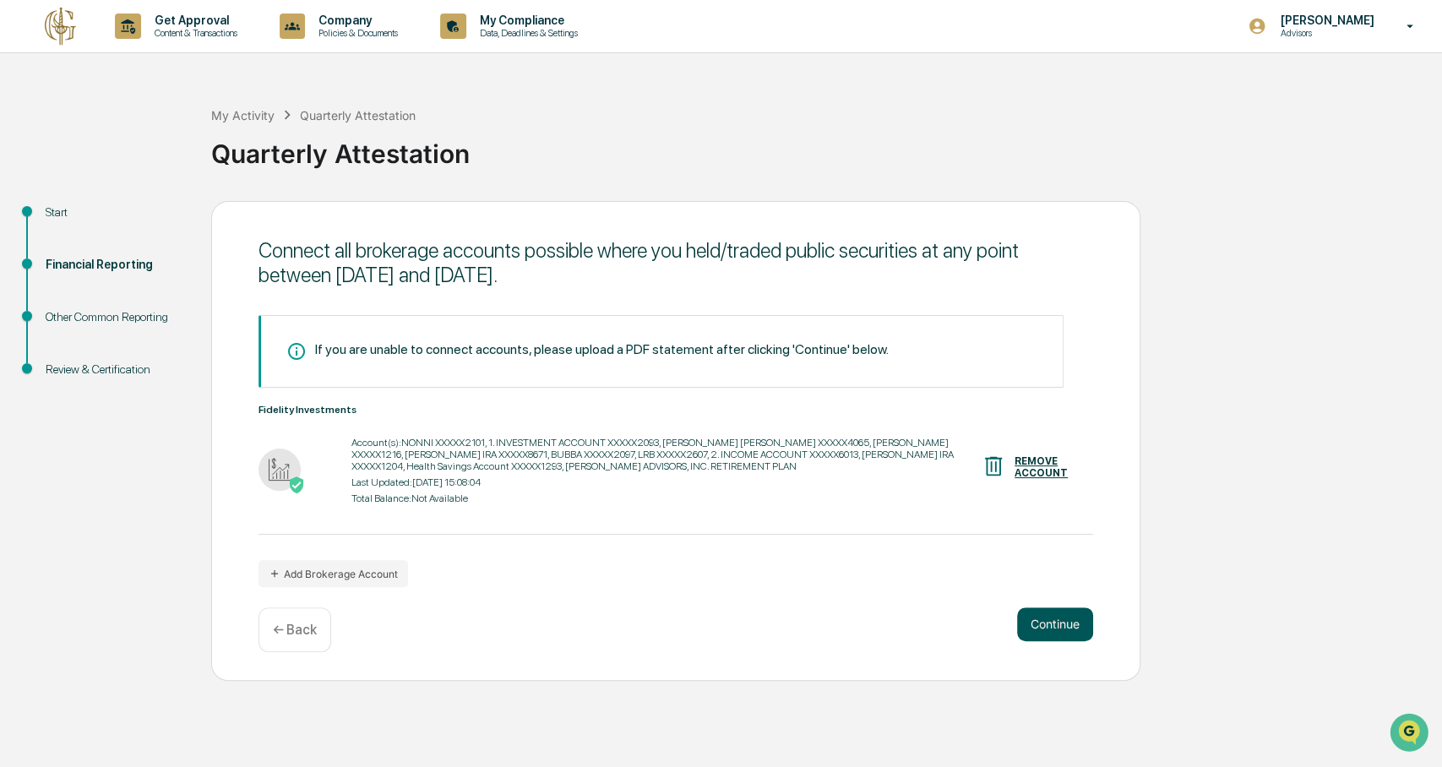
click at [1055, 575] on button "Continue" at bounding box center [1055, 625] width 76 height 34
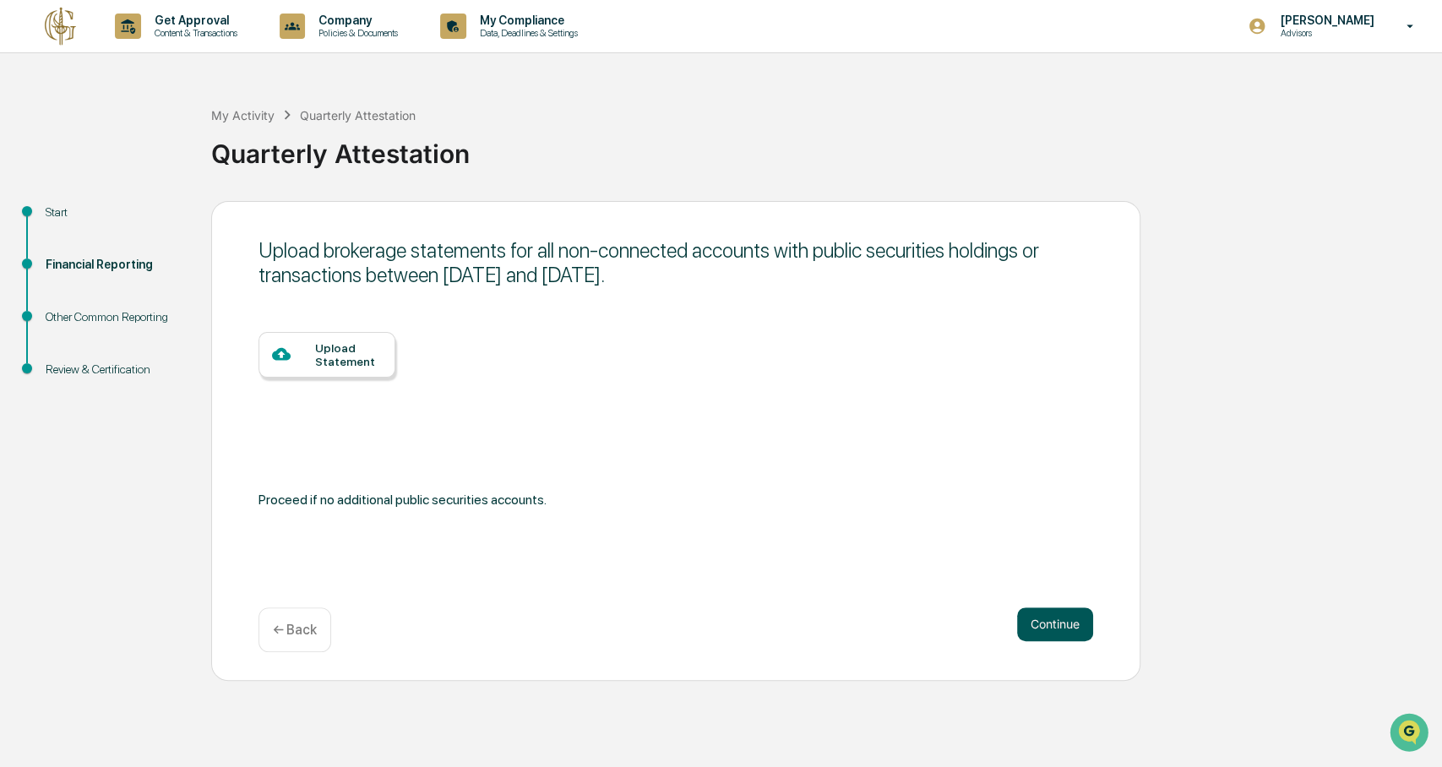
click at [1055, 575] on button "Continue" at bounding box center [1055, 625] width 76 height 34
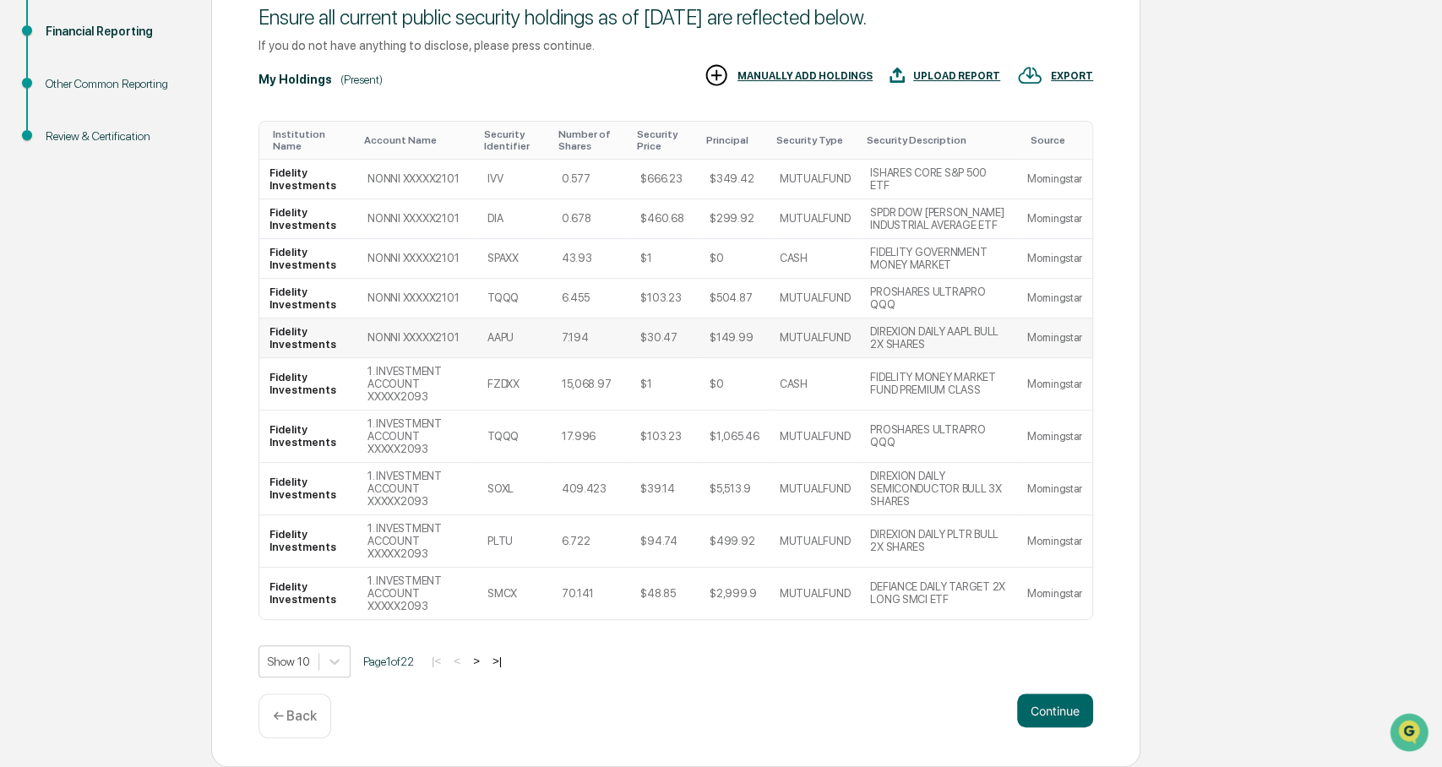
scroll to position [260, 0]
click at [1058, 575] on button "Continue" at bounding box center [1055, 711] width 76 height 34
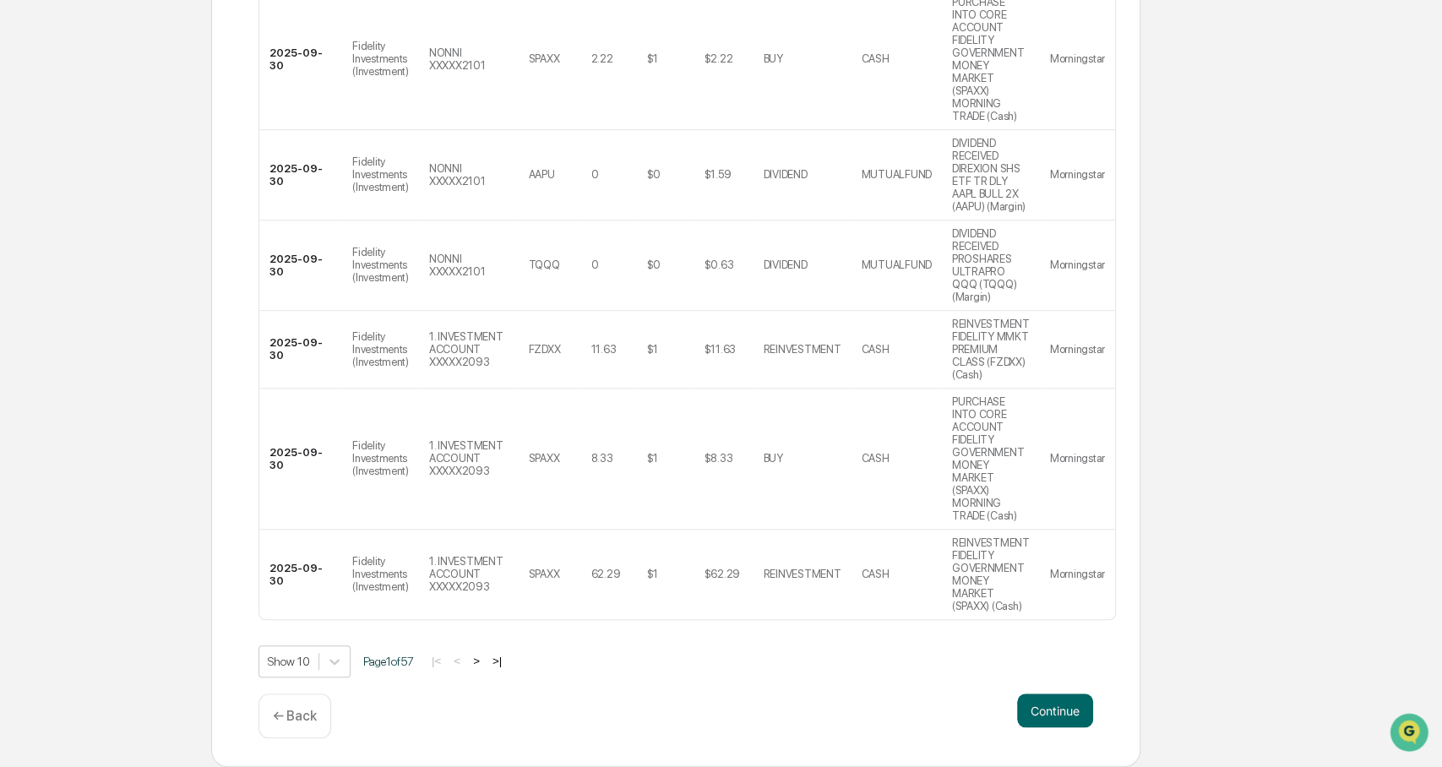
scroll to position [740, 0]
click at [1054, 575] on button "Continue" at bounding box center [1055, 711] width 76 height 34
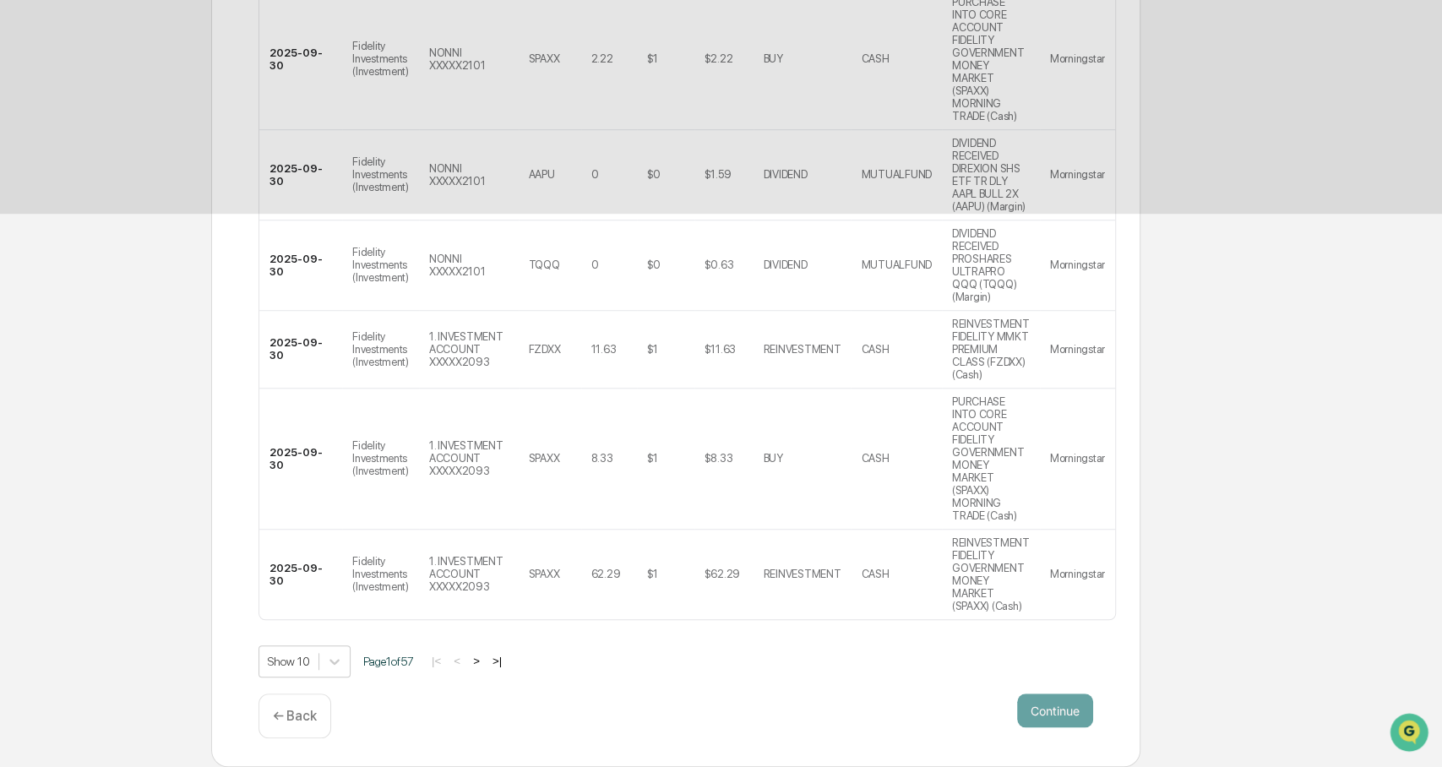
scroll to position [0, 0]
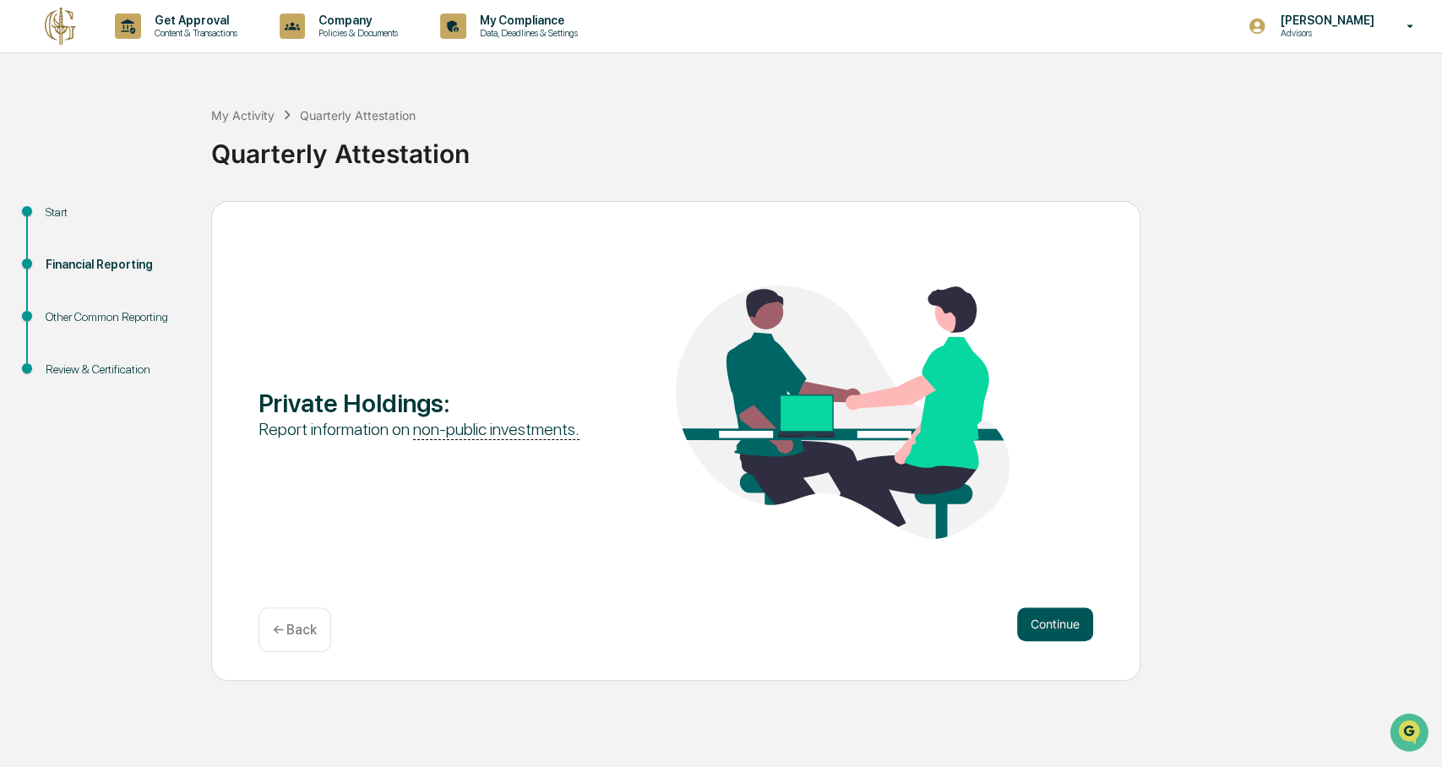
click at [1045, 575] on button "Continue" at bounding box center [1055, 625] width 76 height 34
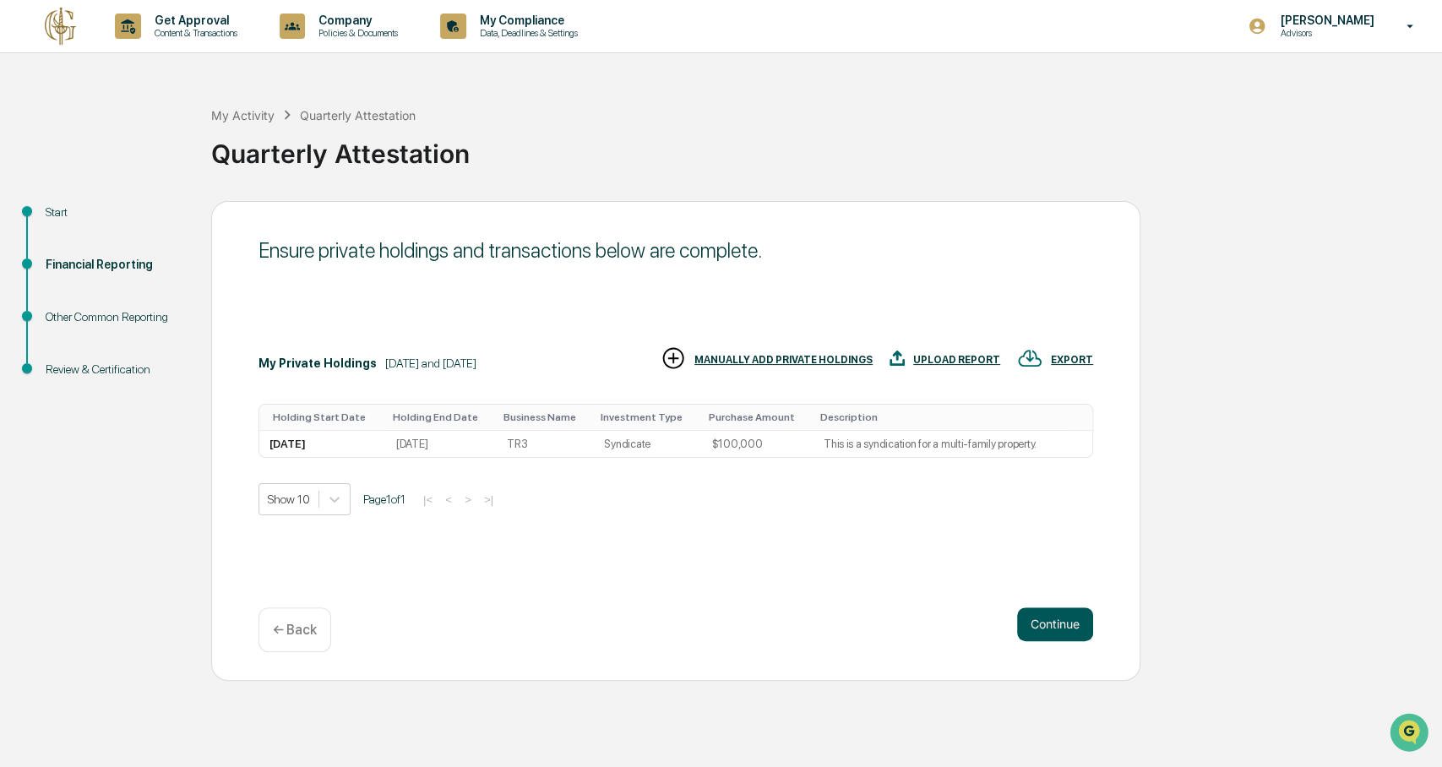
click at [1045, 575] on button "Continue" at bounding box center [1055, 625] width 76 height 34
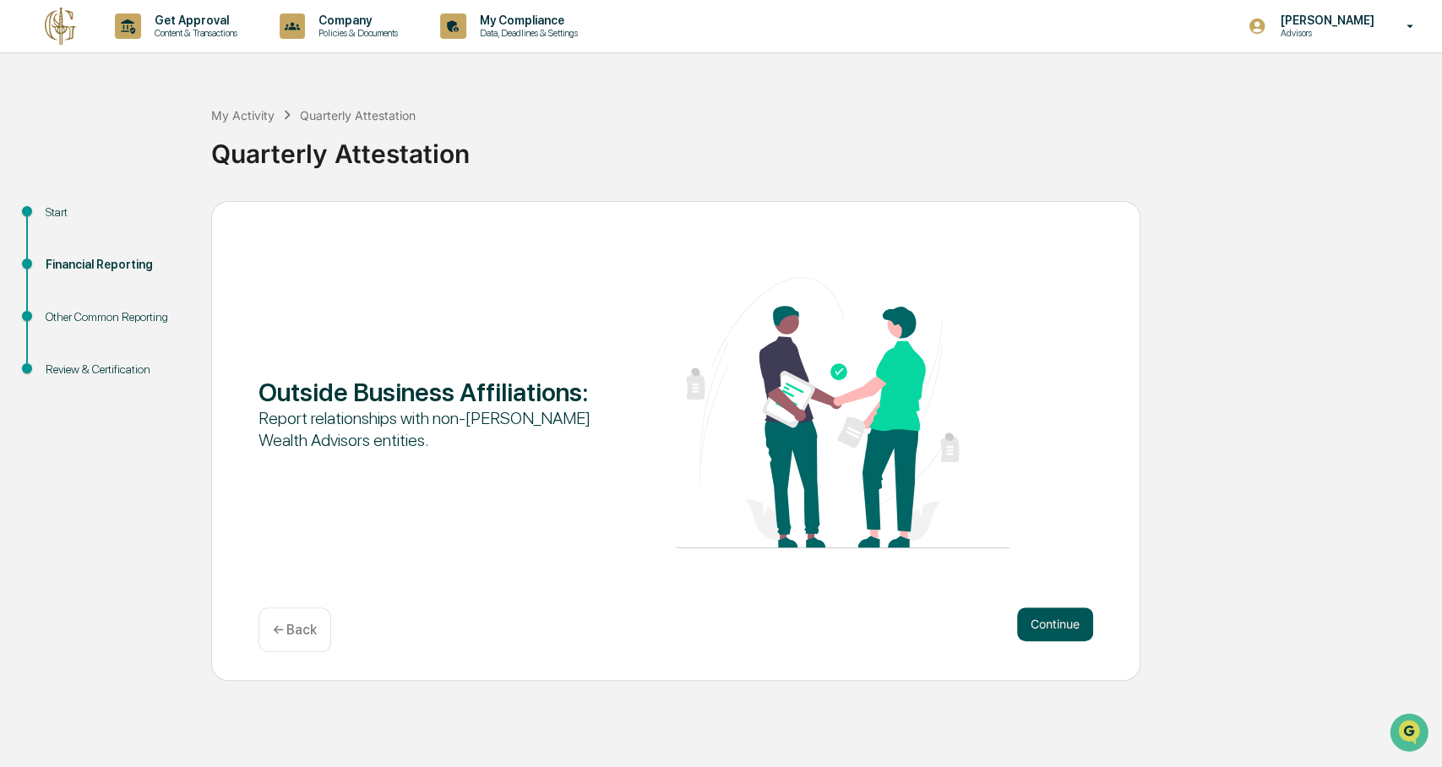
click at [1045, 575] on button "Continue" at bounding box center [1055, 625] width 76 height 34
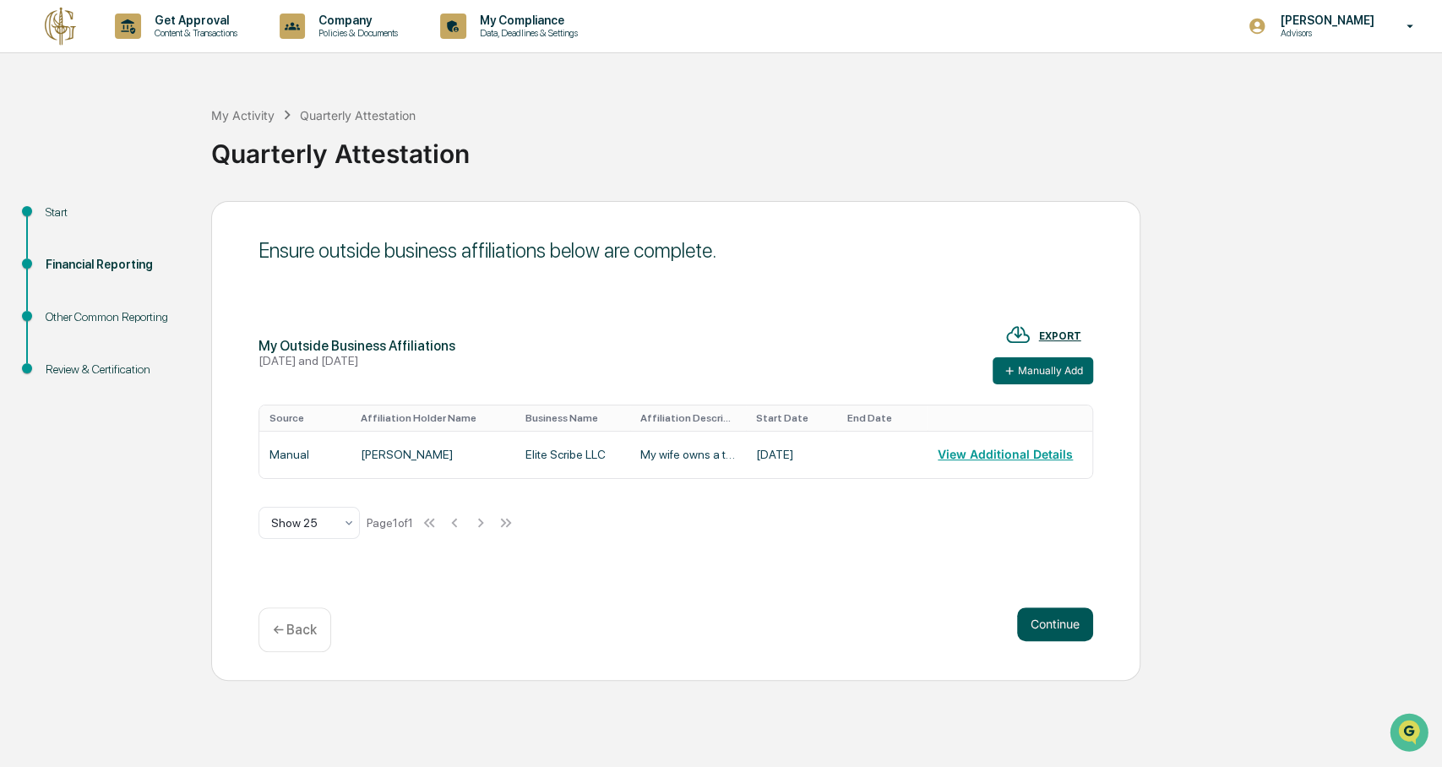
click at [1045, 575] on button "Continue" at bounding box center [1055, 625] width 76 height 34
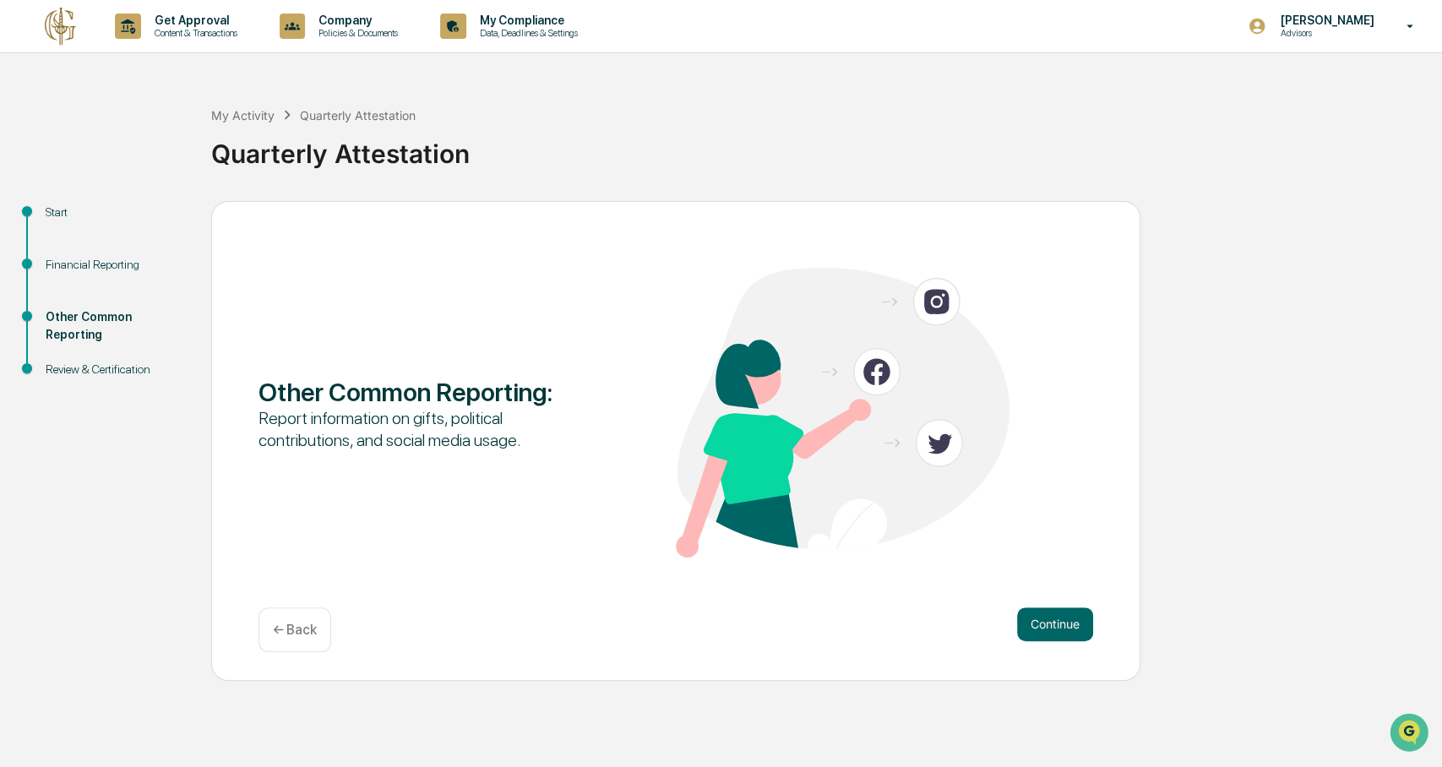
click at [271, 575] on div "← Back" at bounding box center [295, 630] width 73 height 45
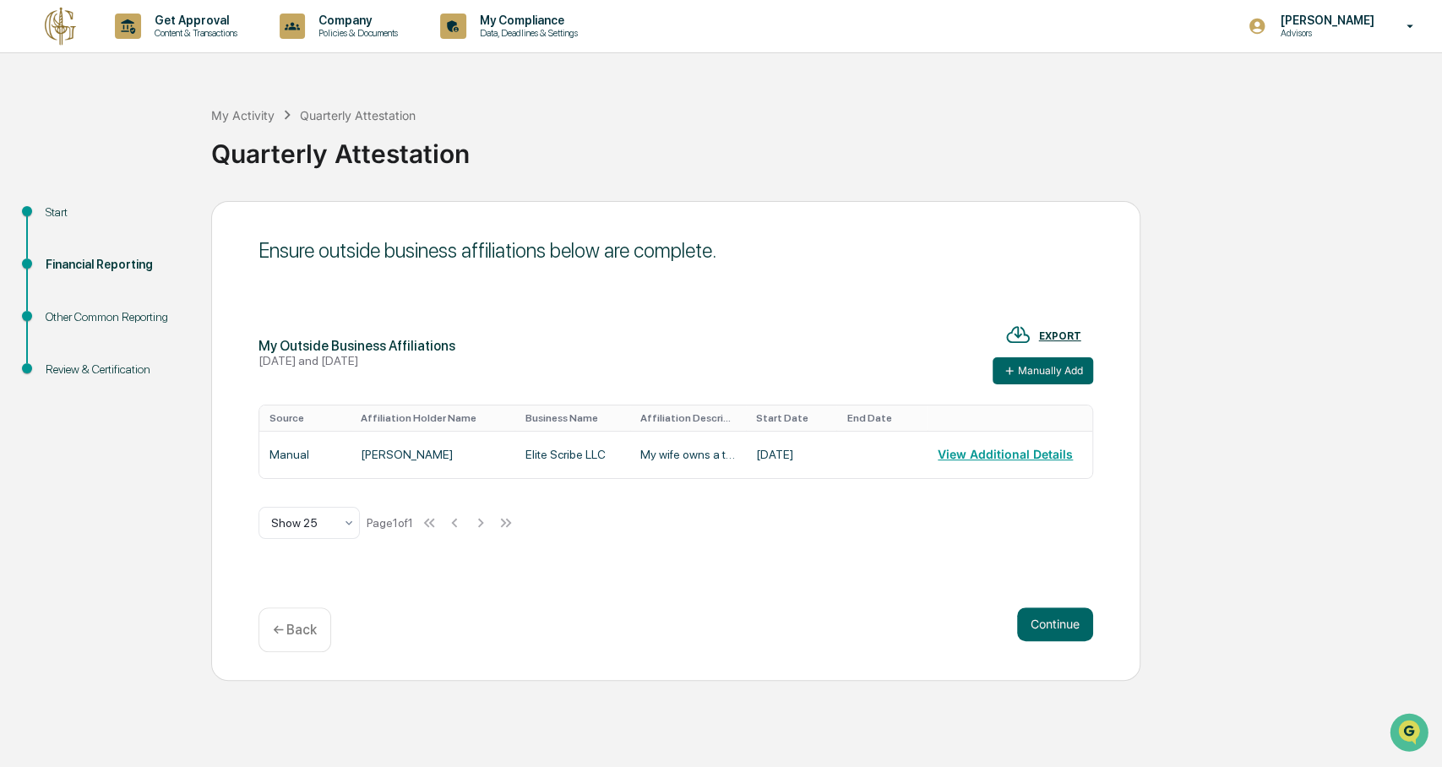
click at [1051, 575] on div "Continue ← Back" at bounding box center [676, 630] width 835 height 45
click at [1056, 575] on button "Continue" at bounding box center [1055, 625] width 76 height 34
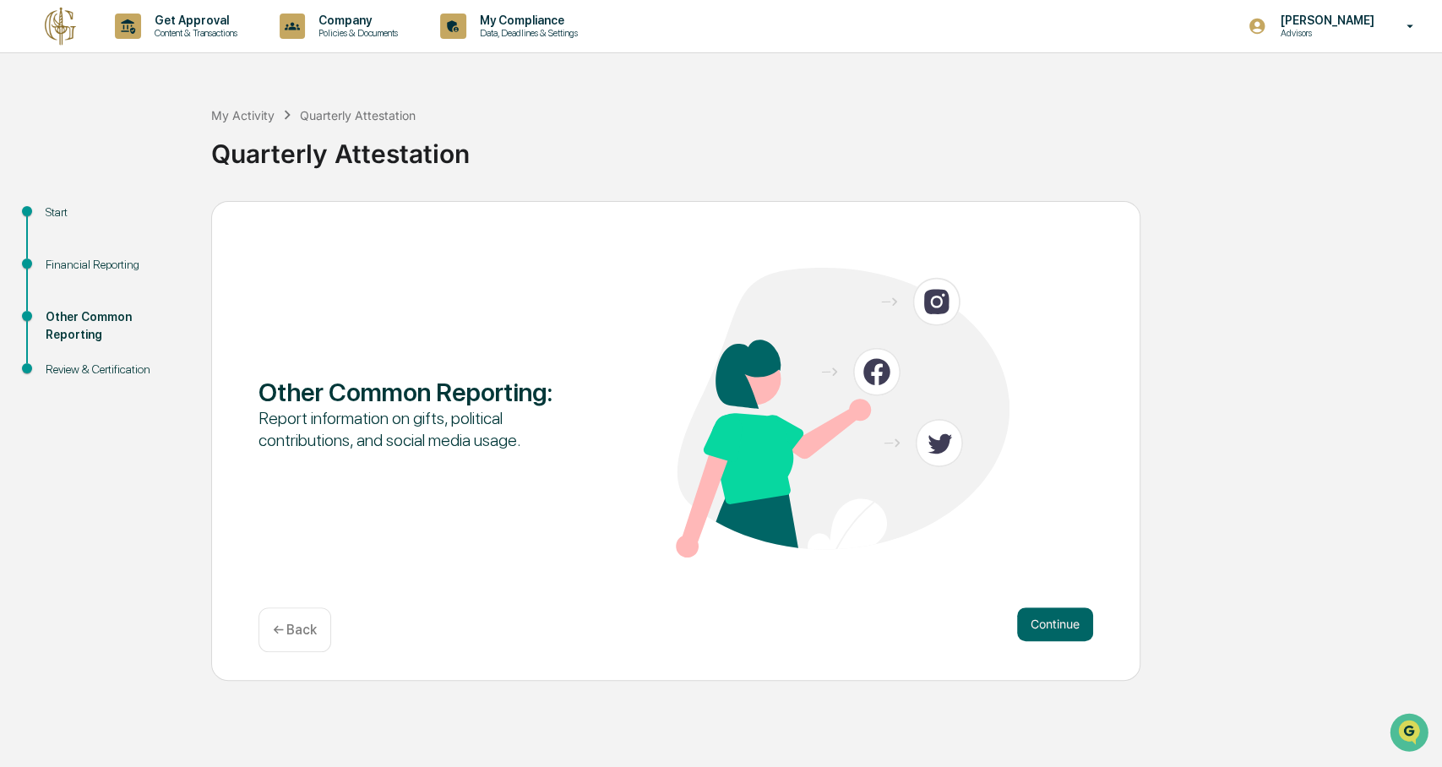
click at [1056, 575] on button "Continue" at bounding box center [1055, 625] width 76 height 34
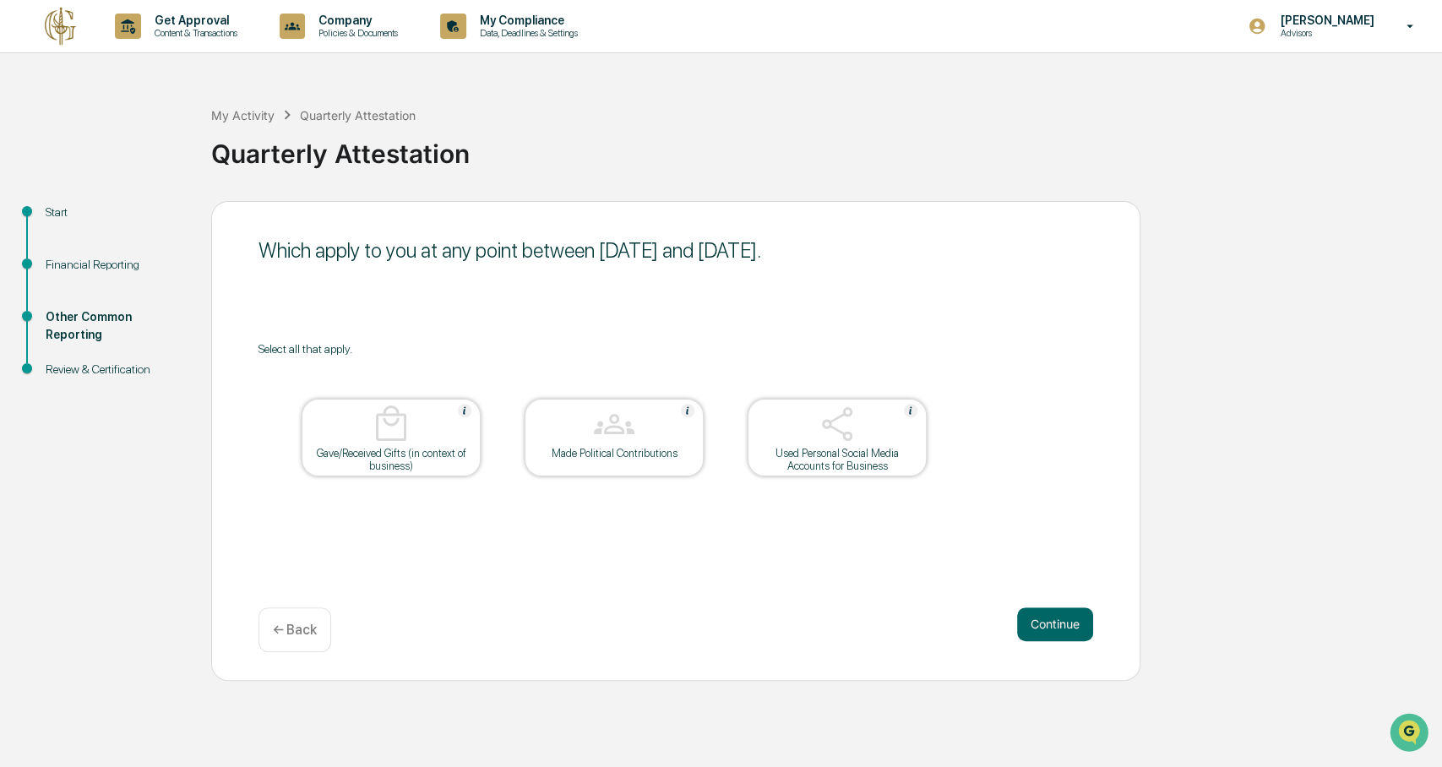
click at [1056, 575] on button "Continue" at bounding box center [1055, 625] width 76 height 34
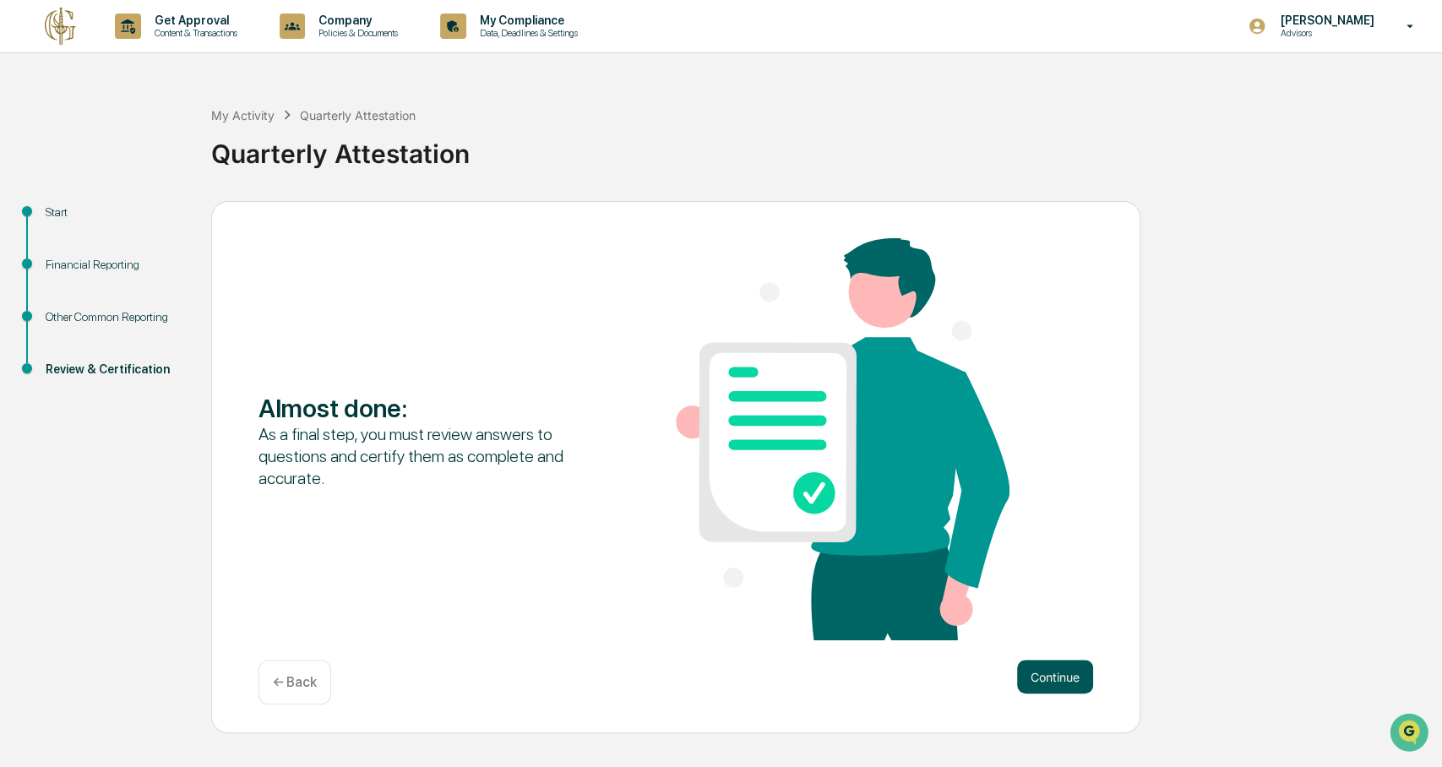
click at [1049, 575] on button "Continue" at bounding box center [1055, 677] width 76 height 34
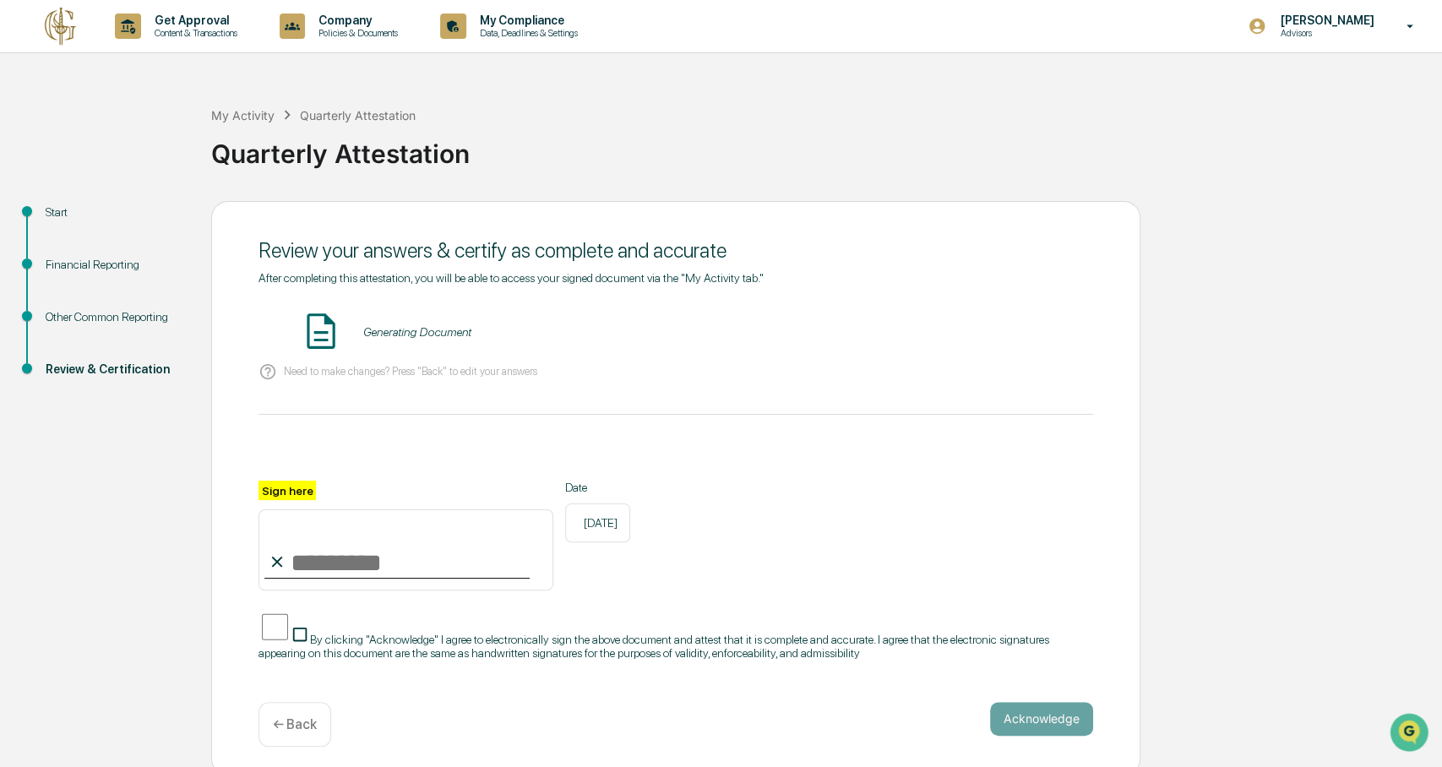
click at [408, 539] on input "Sign here" at bounding box center [406, 550] width 295 height 81
type input "**********"
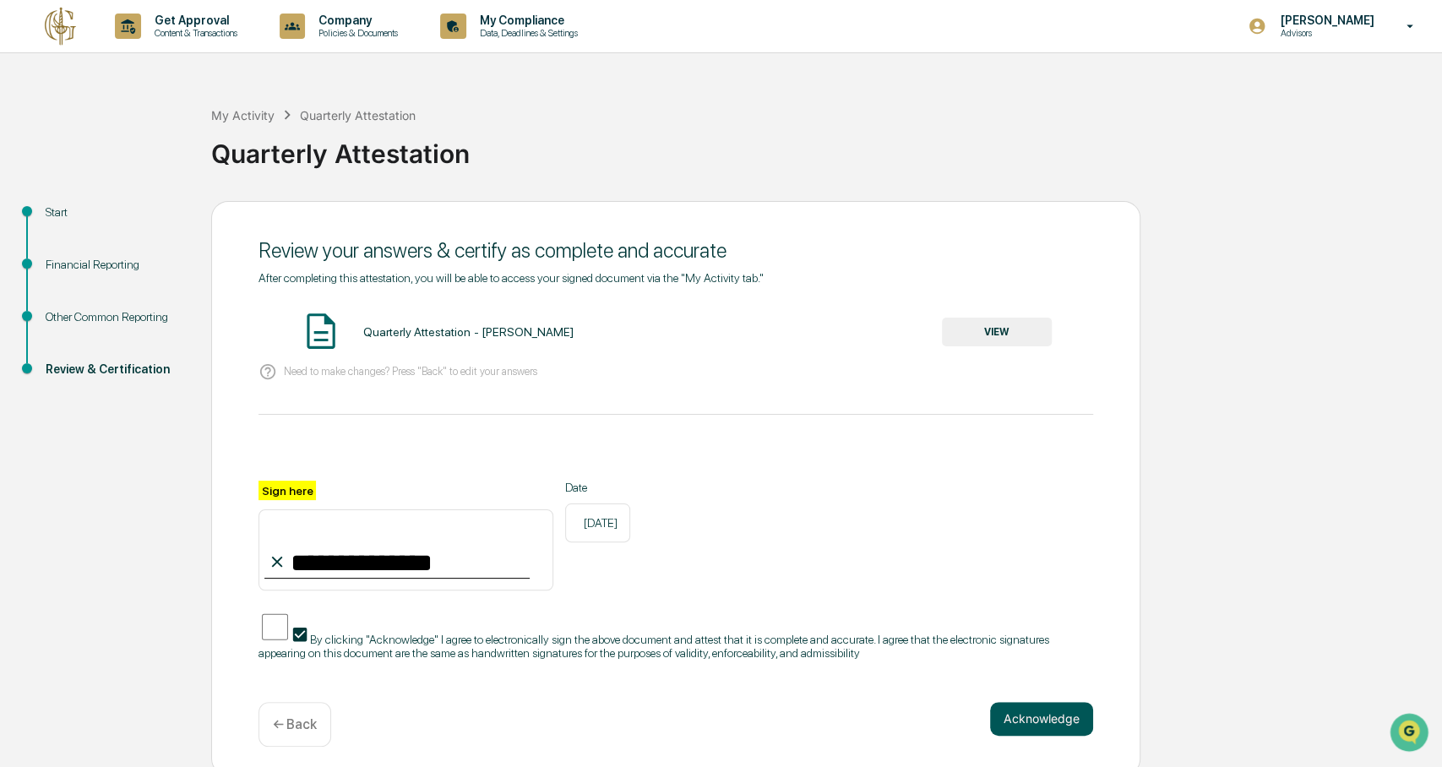
click at [1059, 575] on button "Acknowledge" at bounding box center [1041, 719] width 103 height 34
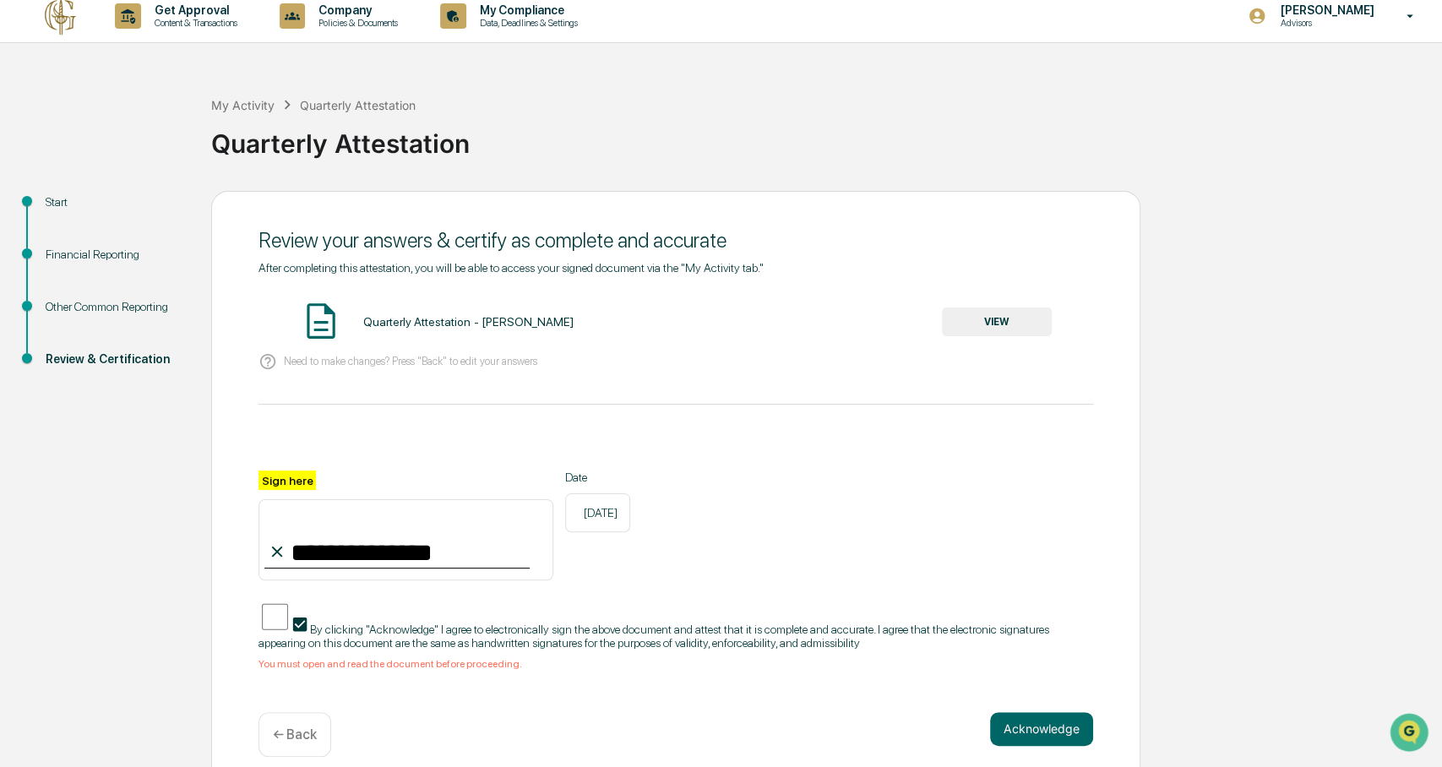
click at [984, 334] on button "VIEW" at bounding box center [997, 322] width 110 height 29
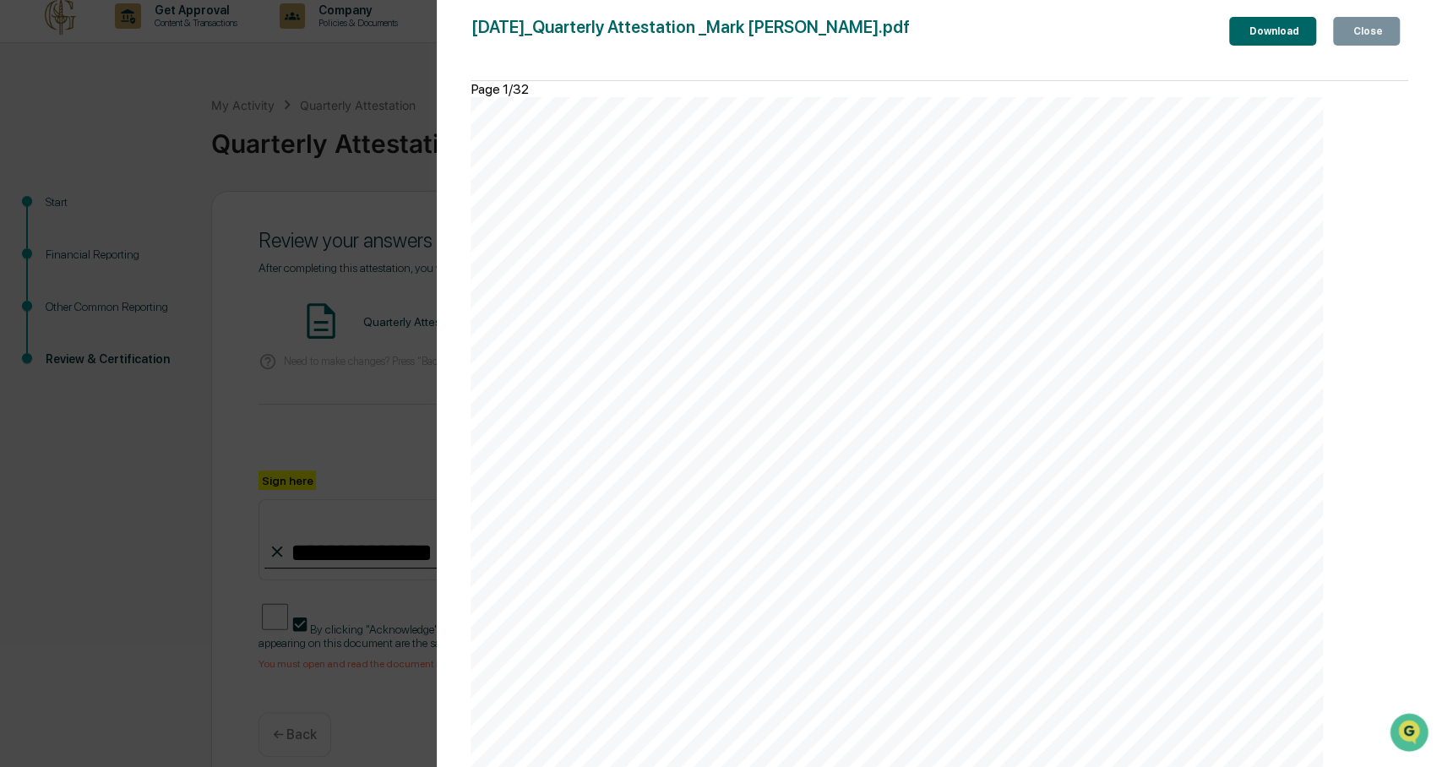
click at [1081, 41] on button "Close" at bounding box center [1366, 31] width 67 height 29
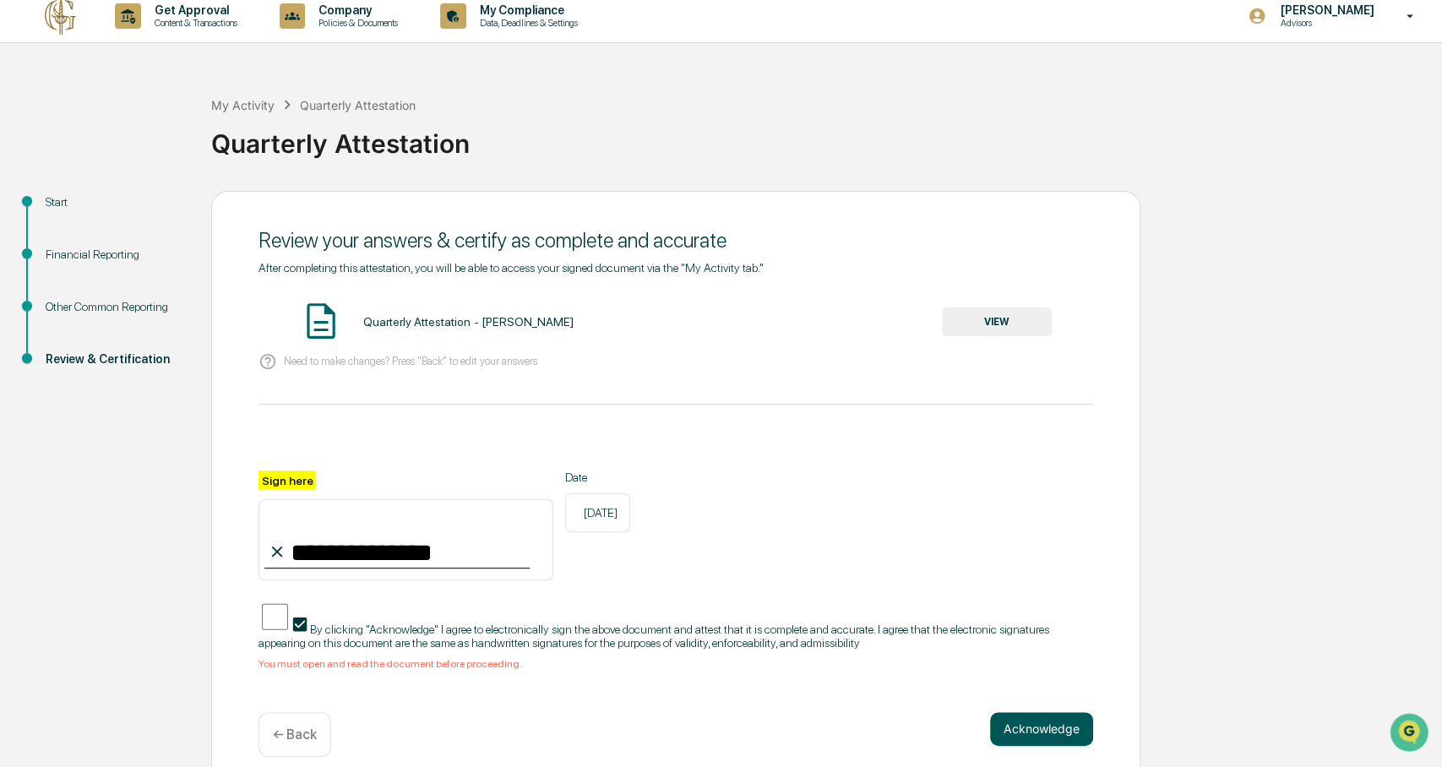
click at [1024, 575] on button "Acknowledge" at bounding box center [1041, 729] width 103 height 34
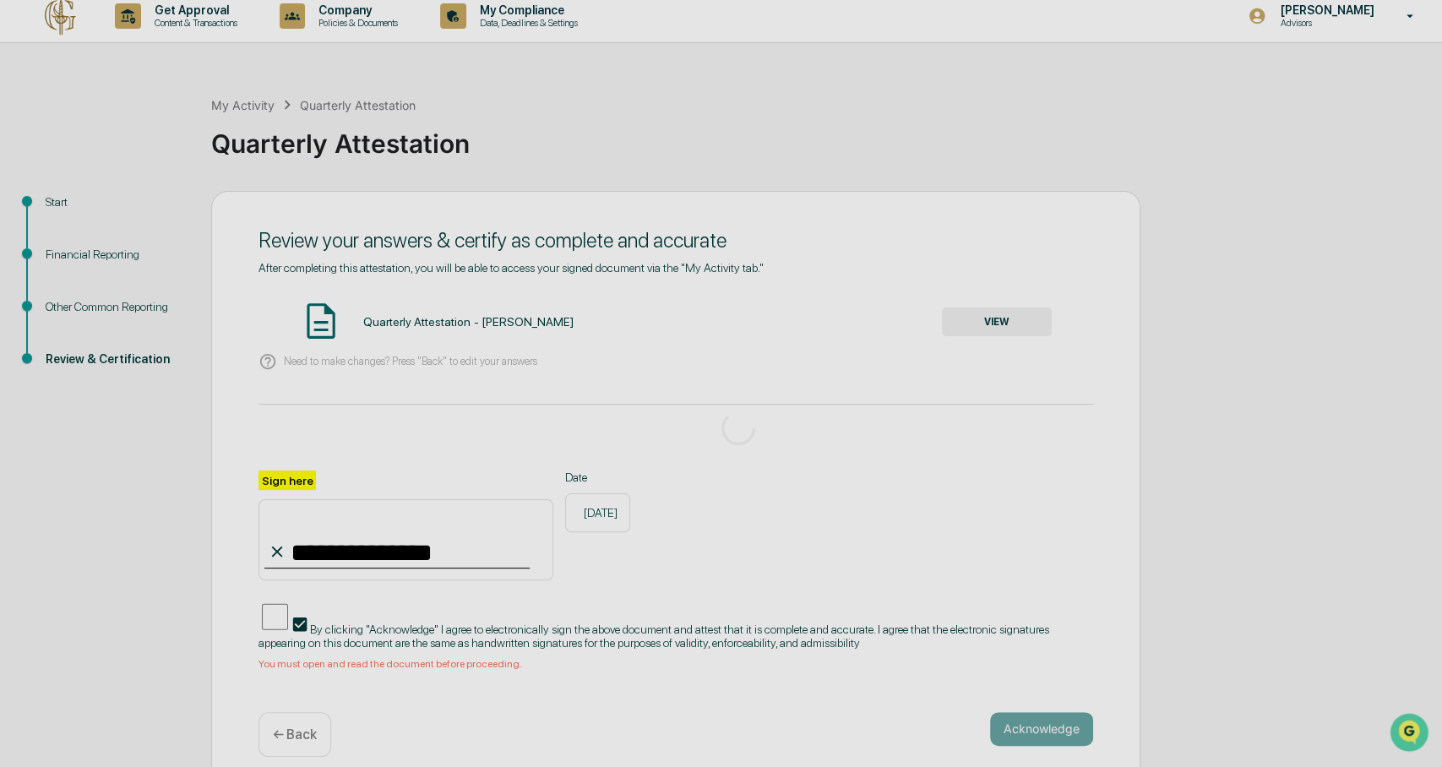
scroll to position [0, 0]
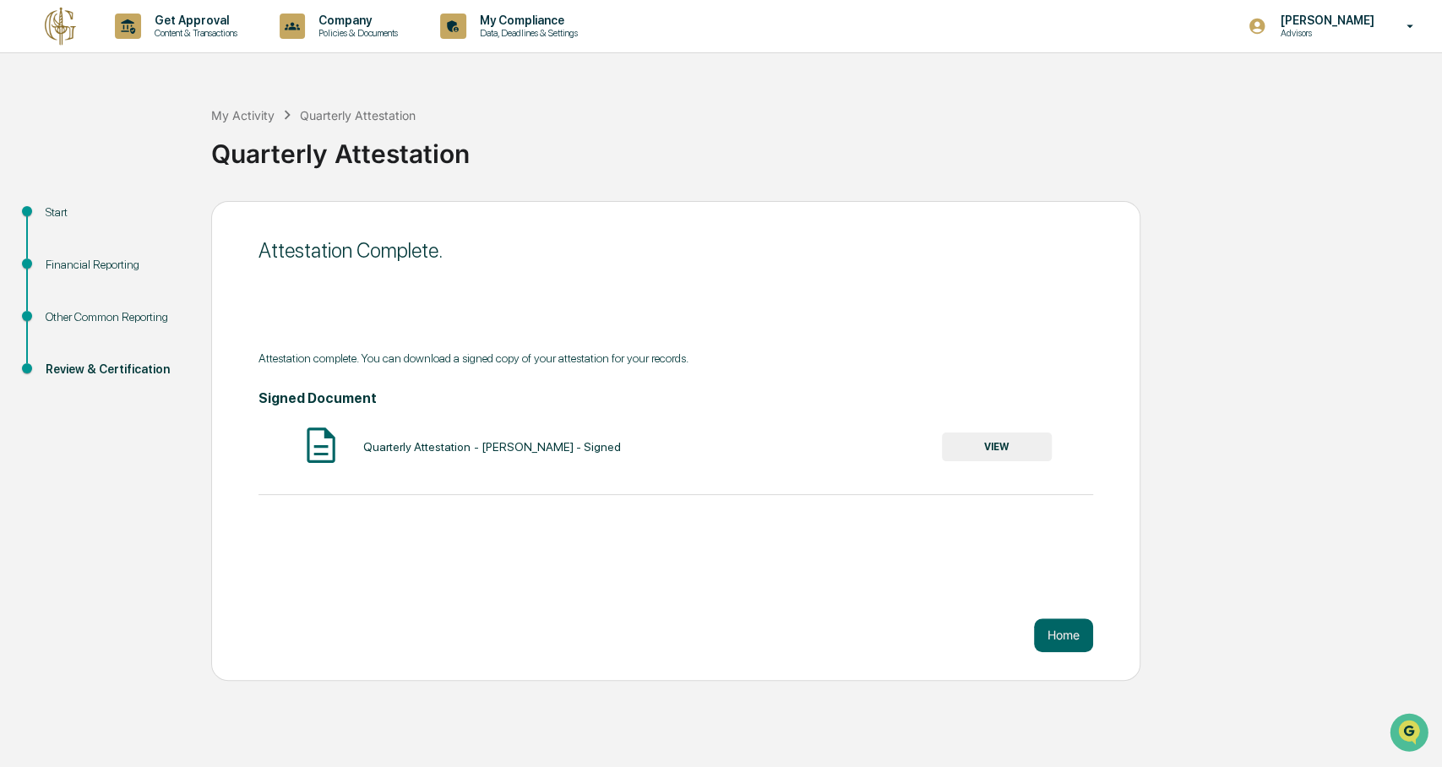
click at [1009, 453] on button "VIEW" at bounding box center [997, 447] width 110 height 29
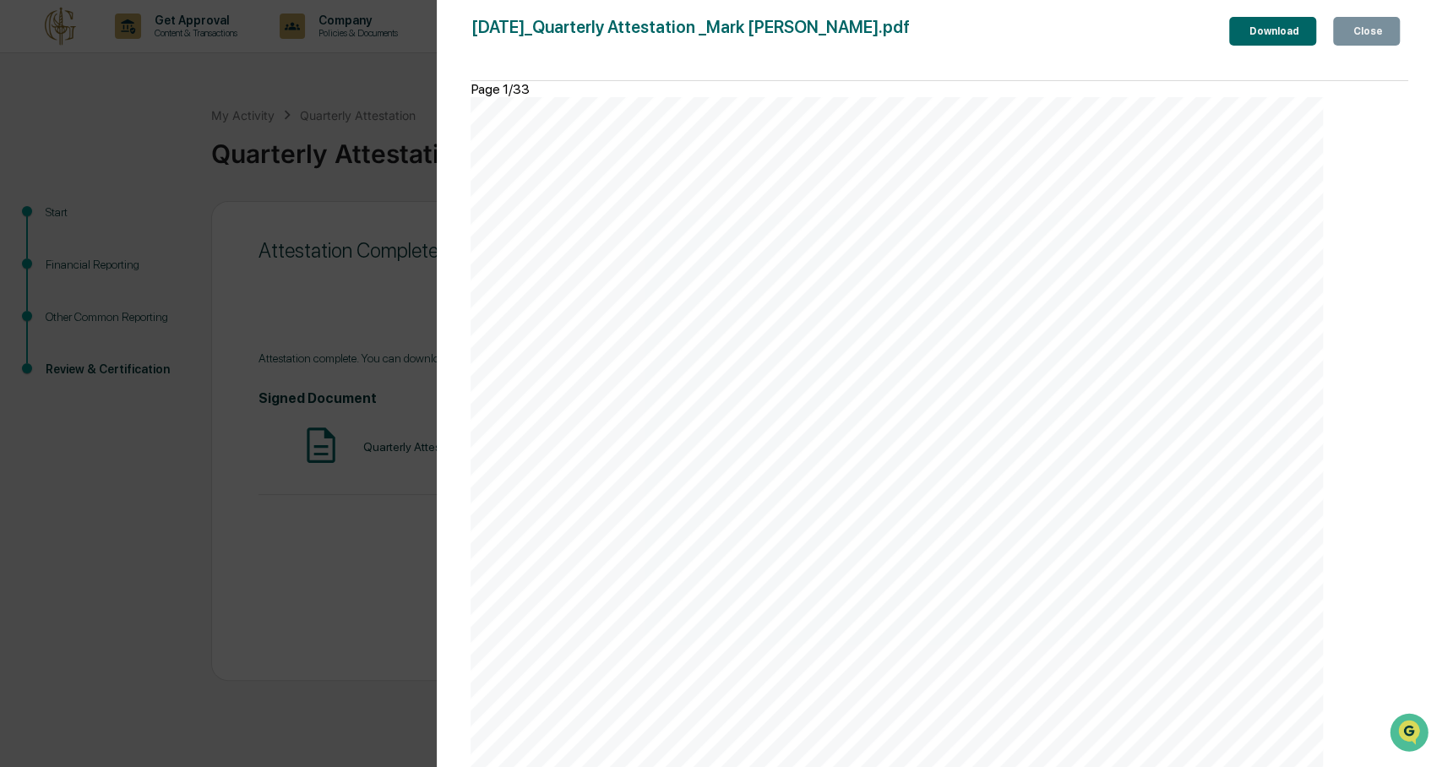
scroll to position [433, 0]
